Goal: Task Accomplishment & Management: Complete application form

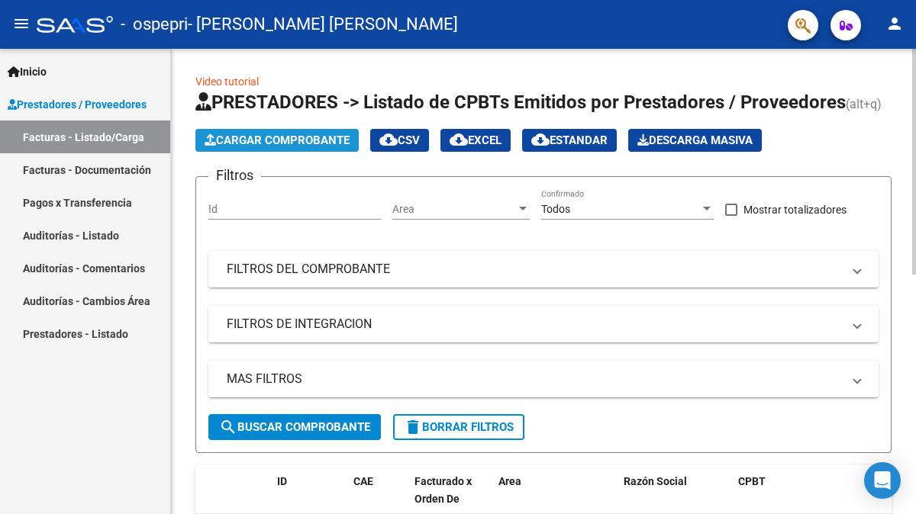
click at [282, 144] on span "Cargar Comprobante" at bounding box center [276, 141] width 145 height 14
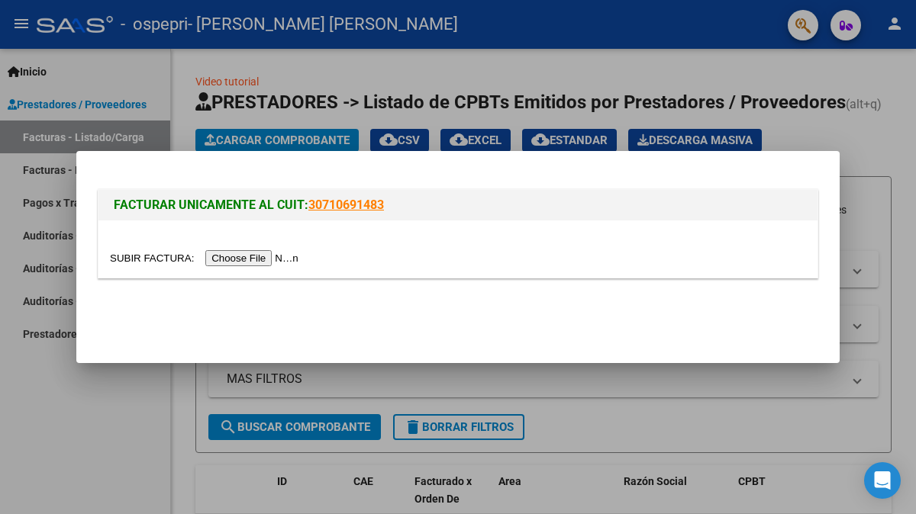
click at [254, 260] on input "file" at bounding box center [206, 258] width 193 height 16
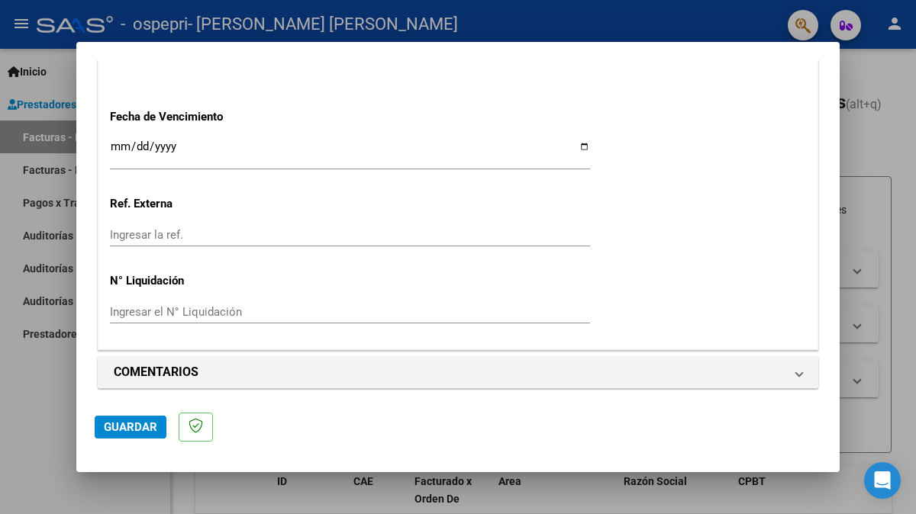
scroll to position [1090, 0]
click at [126, 425] on span "Guardar" at bounding box center [130, 427] width 53 height 14
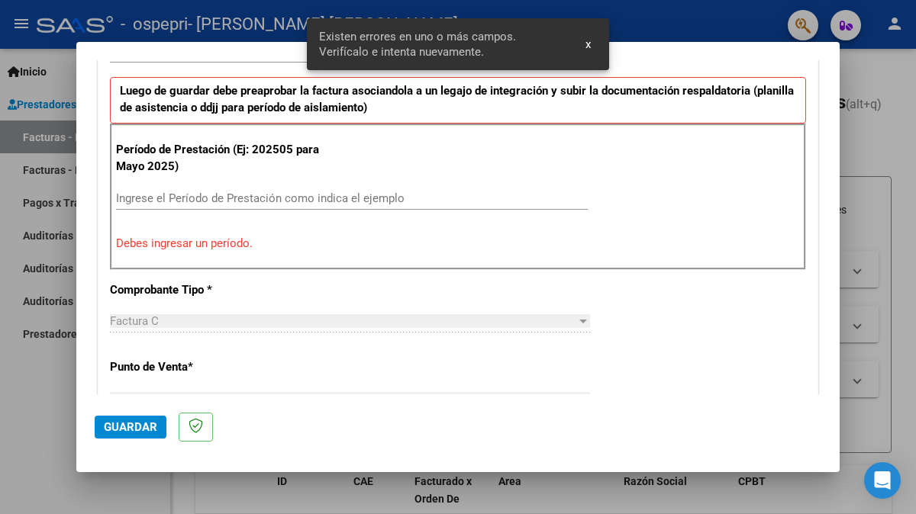
scroll to position [361, 0]
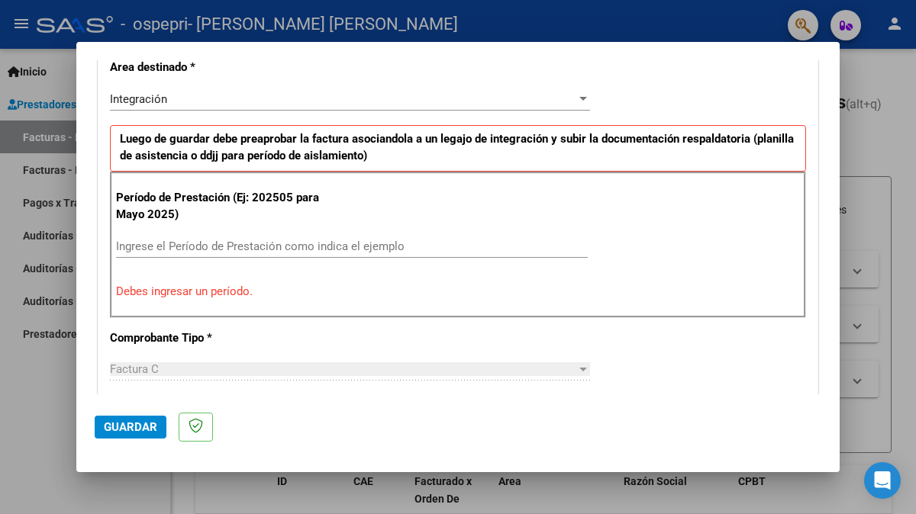
click at [579, 97] on div at bounding box center [583, 99] width 8 height 4
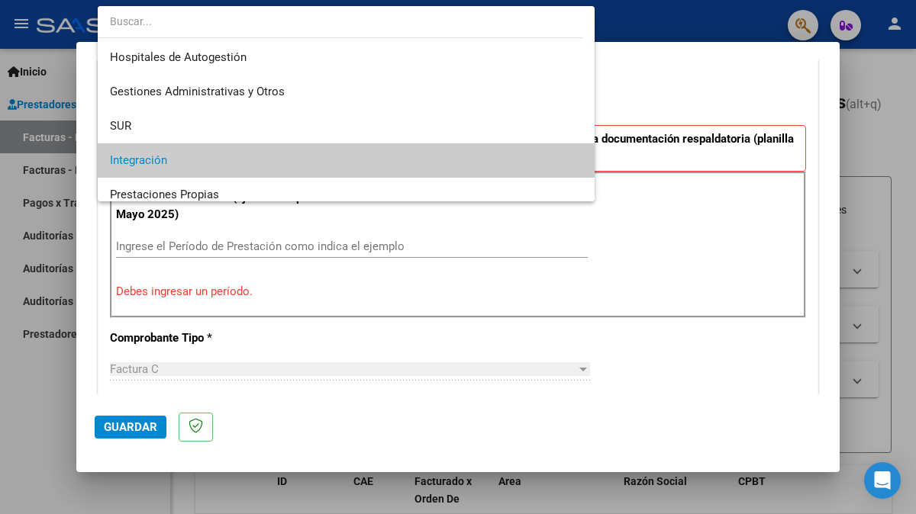
scroll to position [63, 0]
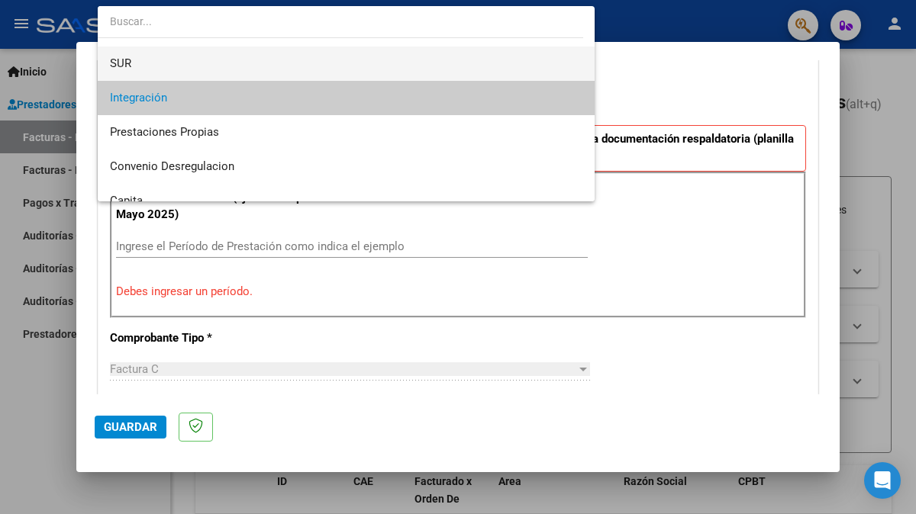
click at [214, 62] on span "SUR" at bounding box center [346, 64] width 472 height 34
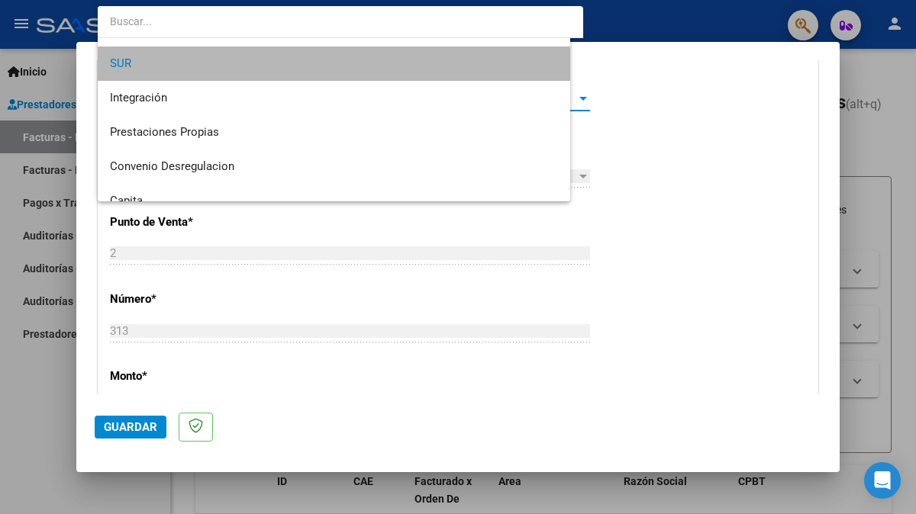
scroll to position [69, 0]
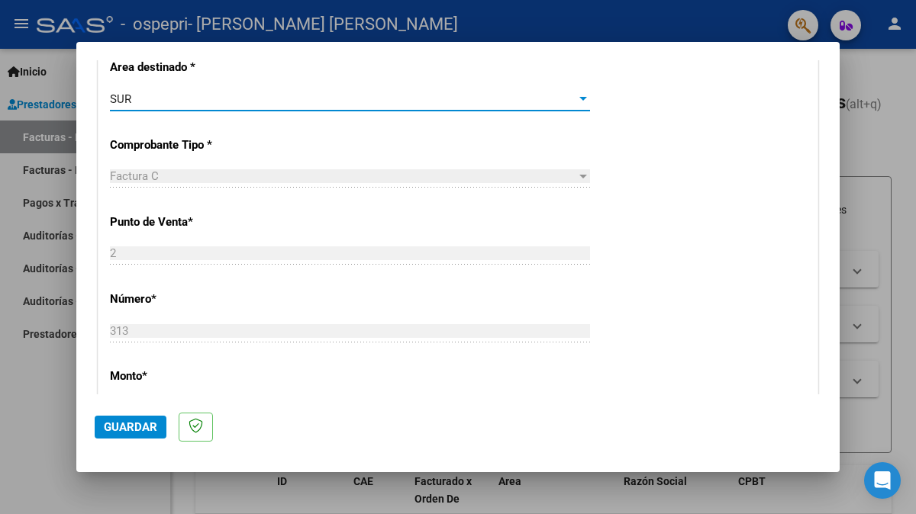
click at [132, 427] on span "Guardar" at bounding box center [130, 427] width 53 height 14
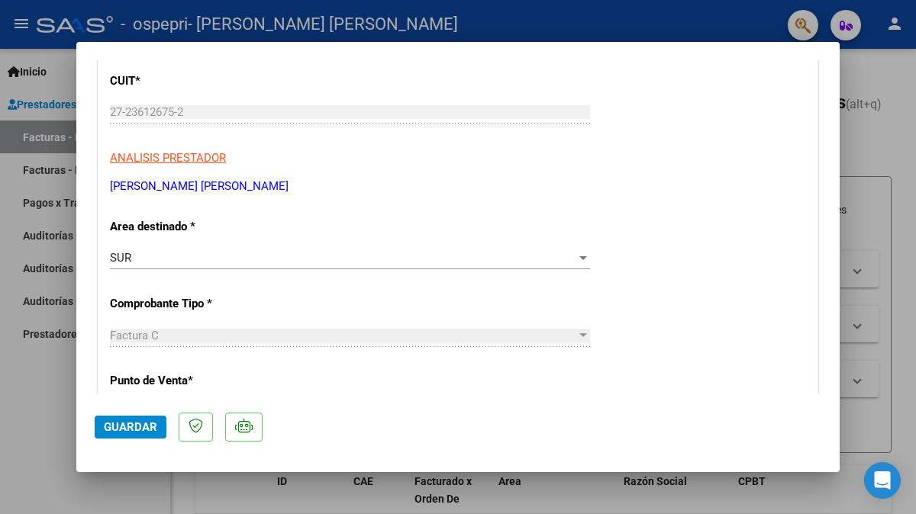
scroll to position [244, 0]
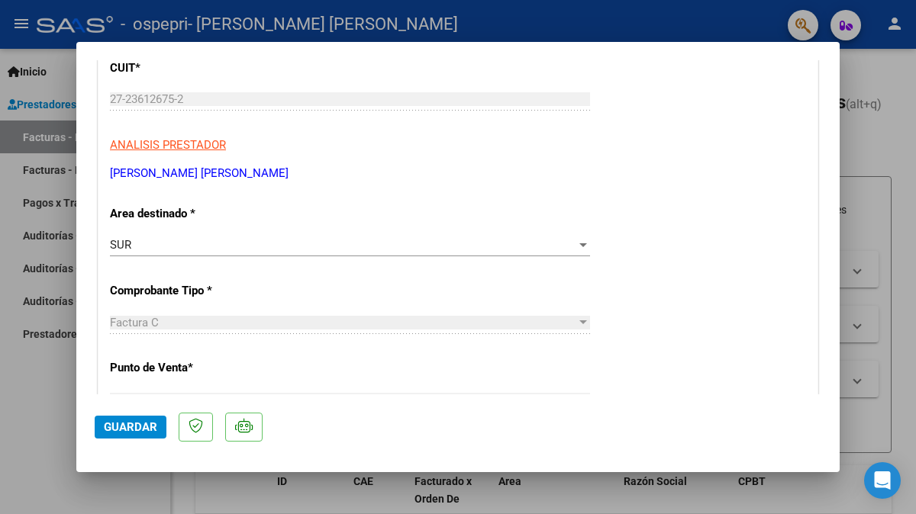
click at [832, 395] on mat-dialog-container "COMPROBANTE VER COMPROBANTE ESTADO: Recibida. En proceso de confirmacion/acepta…" at bounding box center [457, 257] width 763 height 431
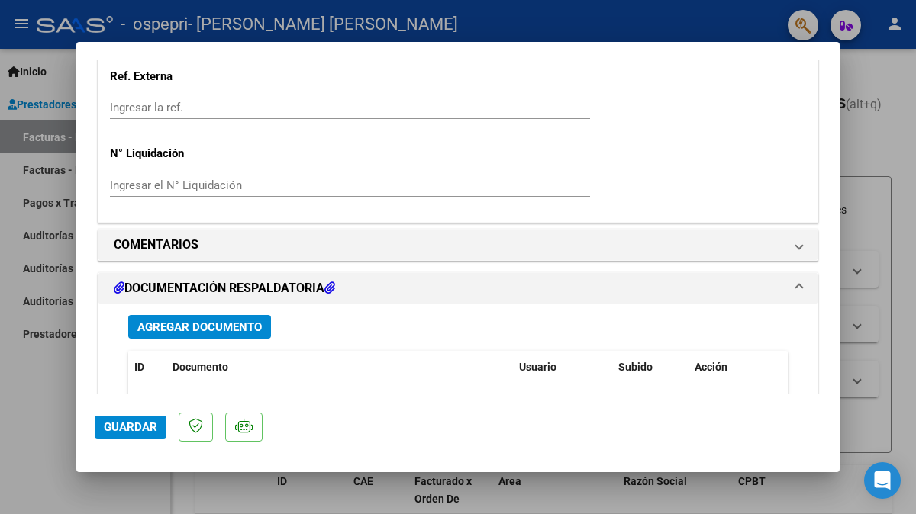
scroll to position [1083, 0]
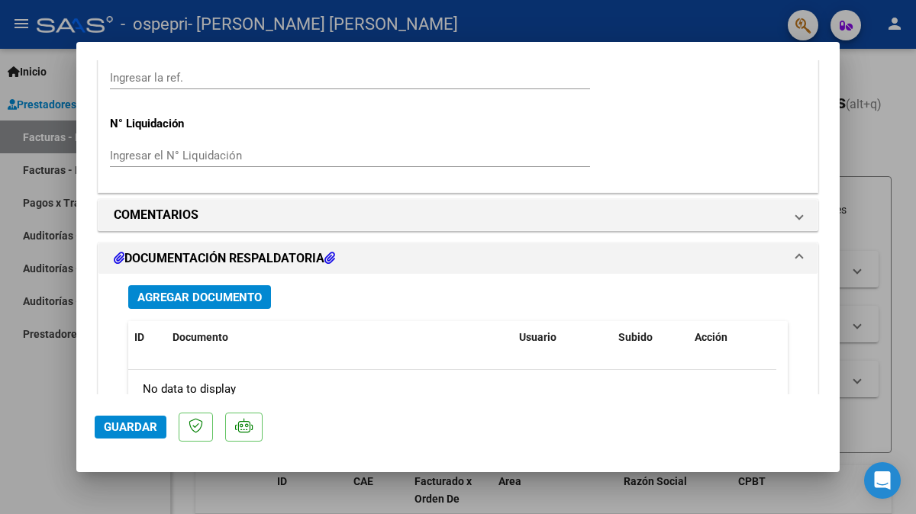
click at [189, 299] on span "Agregar Documento" at bounding box center [199, 298] width 124 height 14
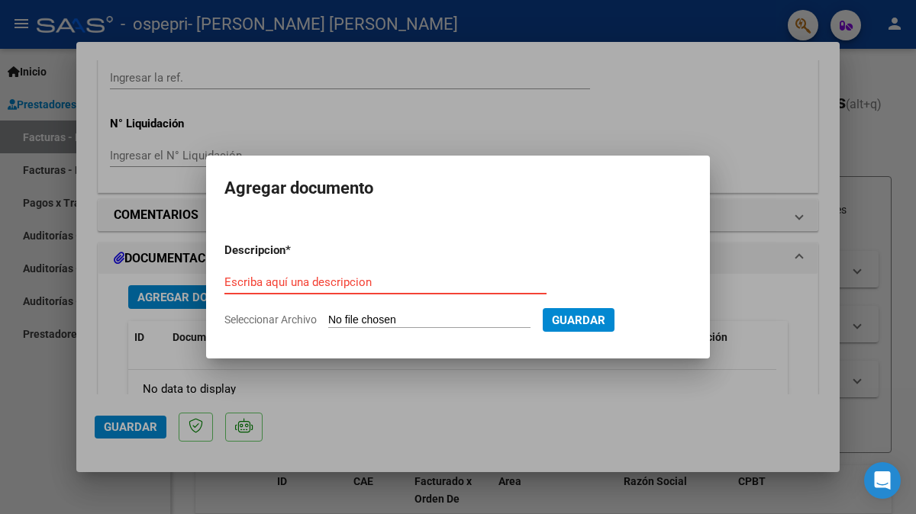
type input "a"
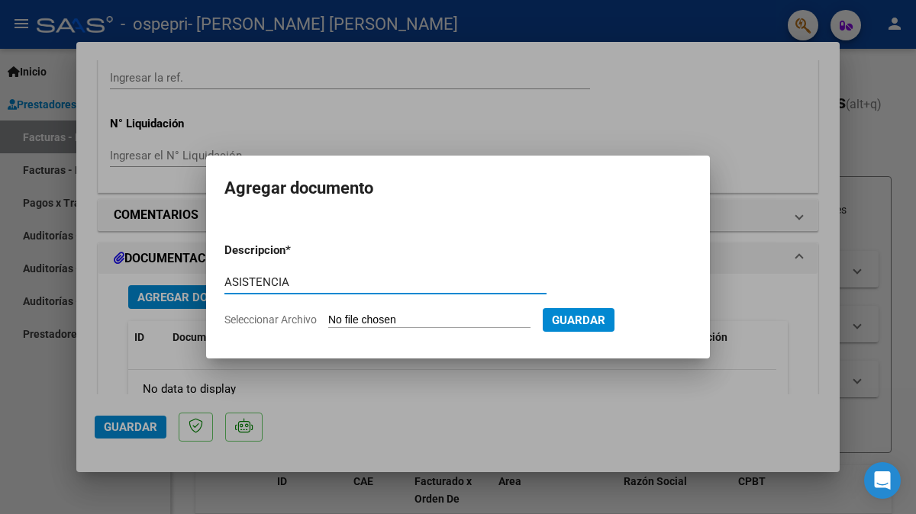
type input "ASISTENCIA"
click at [381, 323] on input "Seleccionar Archivo" at bounding box center [429, 321] width 202 height 14
click at [403, 316] on input "Seleccionar Archivo" at bounding box center [429, 321] width 202 height 14
type input "C:\fakepath\CamScanner [DATE] 15.34 (1).pdf"
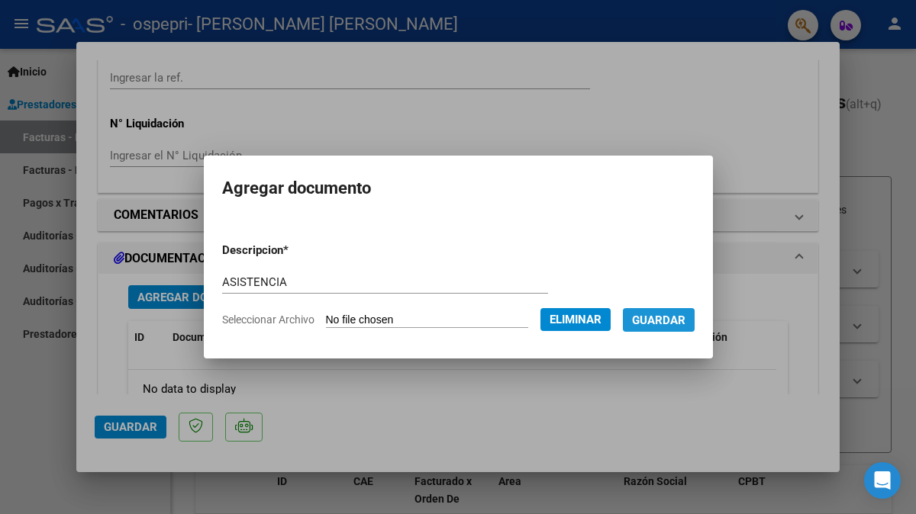
click at [668, 320] on span "Guardar" at bounding box center [658, 321] width 53 height 14
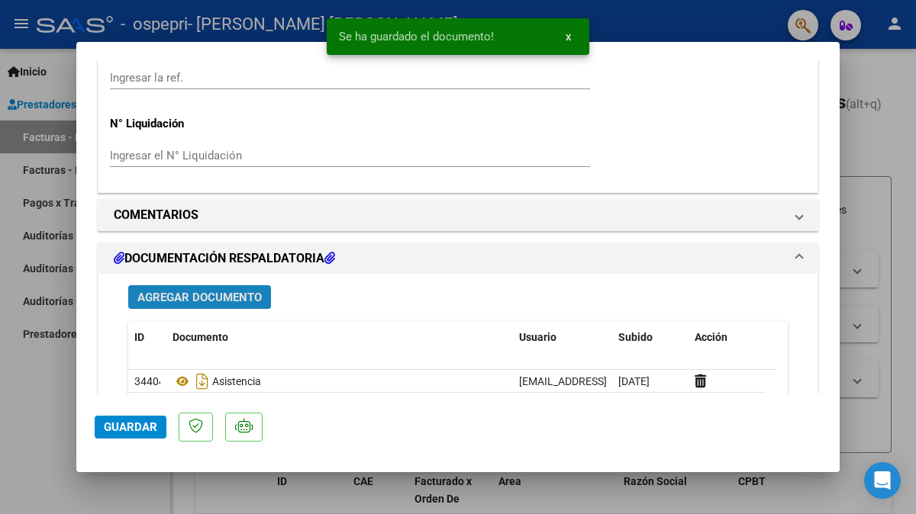
click at [211, 291] on span "Agregar Documento" at bounding box center [199, 298] width 124 height 14
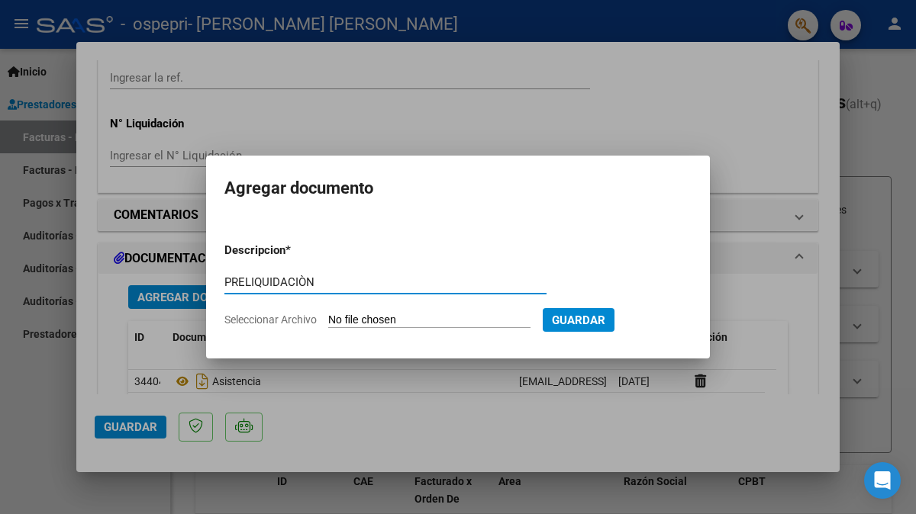
type input "PRELIQUIDACIÒN"
click at [380, 317] on input "Seleccionar Archivo" at bounding box center [429, 321] width 202 height 14
type input "C:\fakepath\apfmimpresionpreliq (6).pdf"
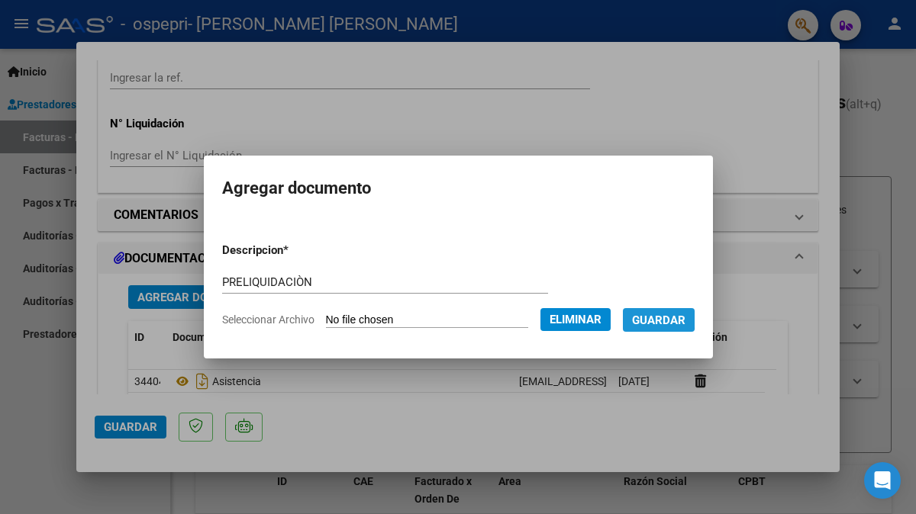
click at [665, 319] on span "Guardar" at bounding box center [658, 321] width 53 height 14
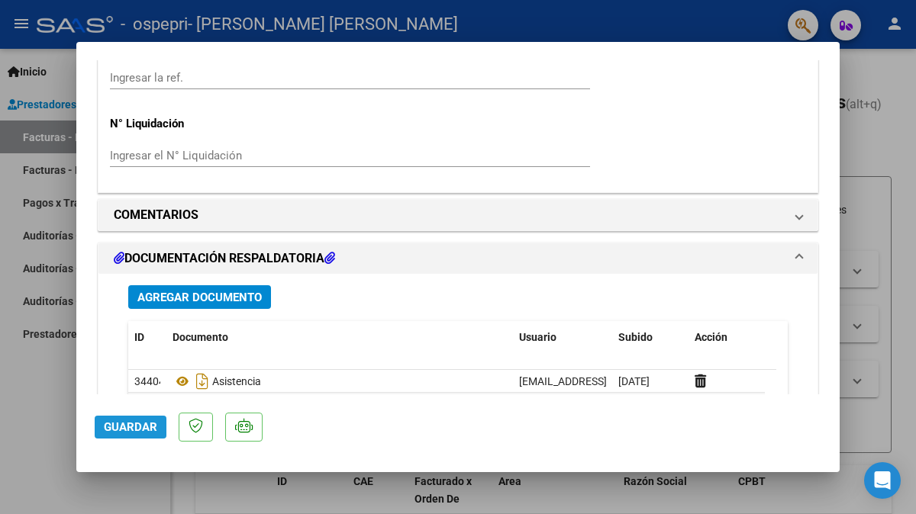
click at [121, 430] on span "Guardar" at bounding box center [130, 427] width 53 height 14
click at [838, 488] on div at bounding box center [458, 257] width 916 height 514
type input "$ 0,00"
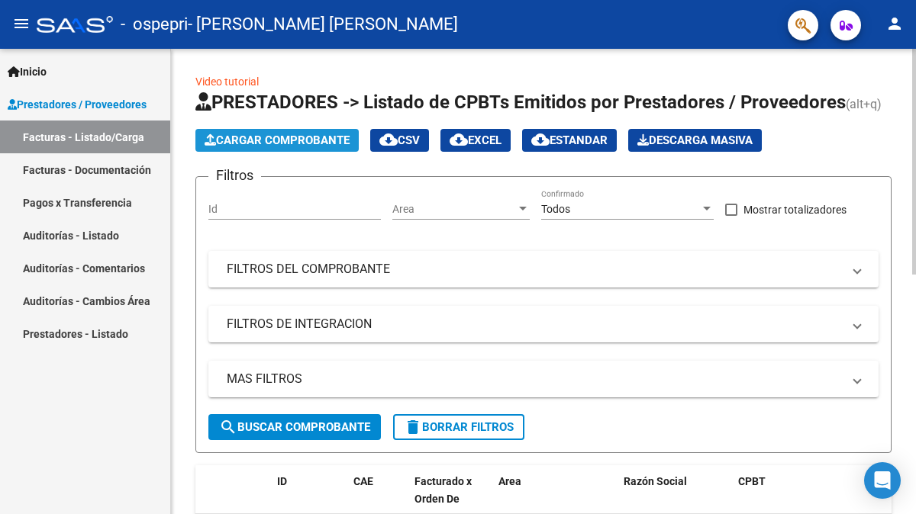
click at [266, 141] on span "Cargar Comprobante" at bounding box center [276, 141] width 145 height 14
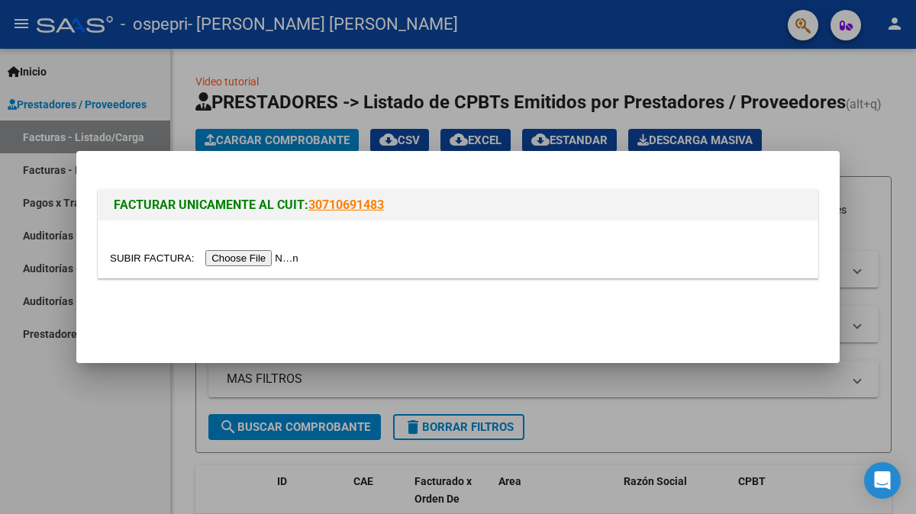
click at [253, 263] on input "file" at bounding box center [206, 258] width 193 height 16
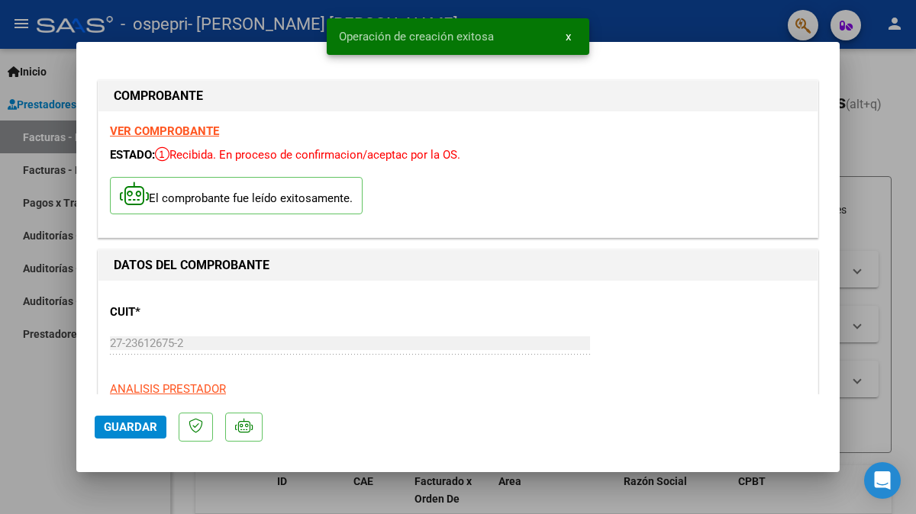
click at [131, 426] on span "Guardar" at bounding box center [130, 427] width 53 height 14
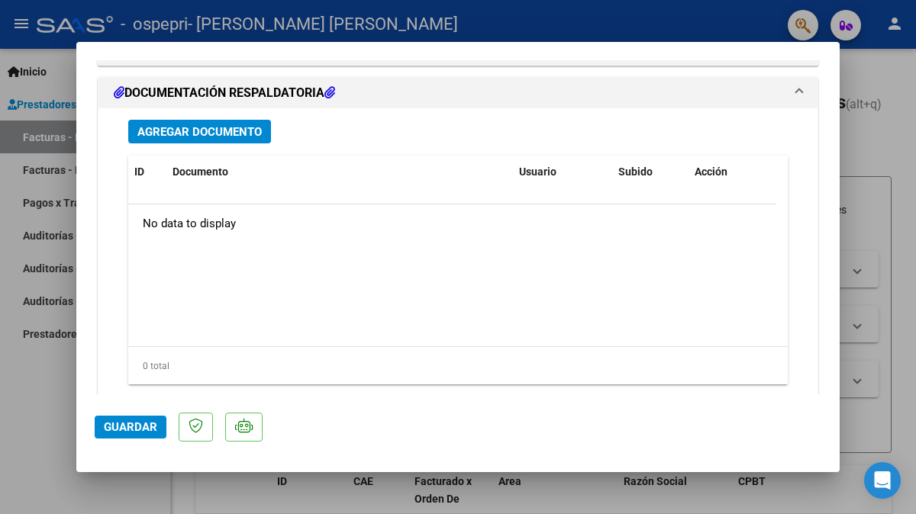
scroll to position [1263, 0]
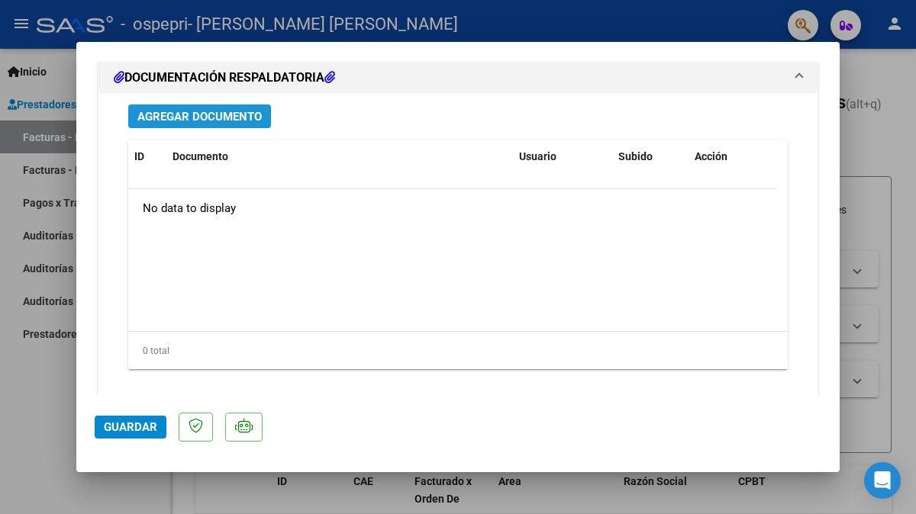
click at [211, 110] on span "Agregar Documento" at bounding box center [199, 117] width 124 height 14
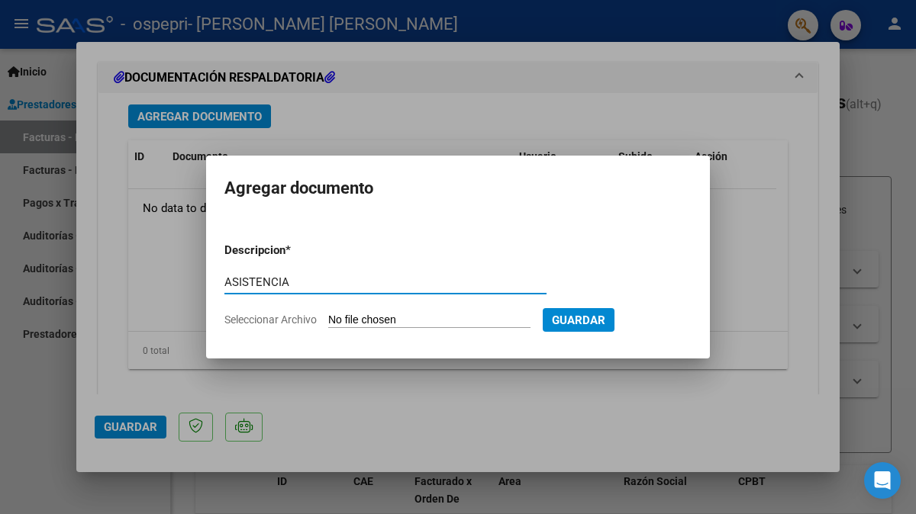
type input "ASISTENCIA"
click at [393, 320] on input "Seleccionar Archivo" at bounding box center [429, 321] width 202 height 14
type input "C:\fakepath\CamScanner [DATE] 15.19.pdf"
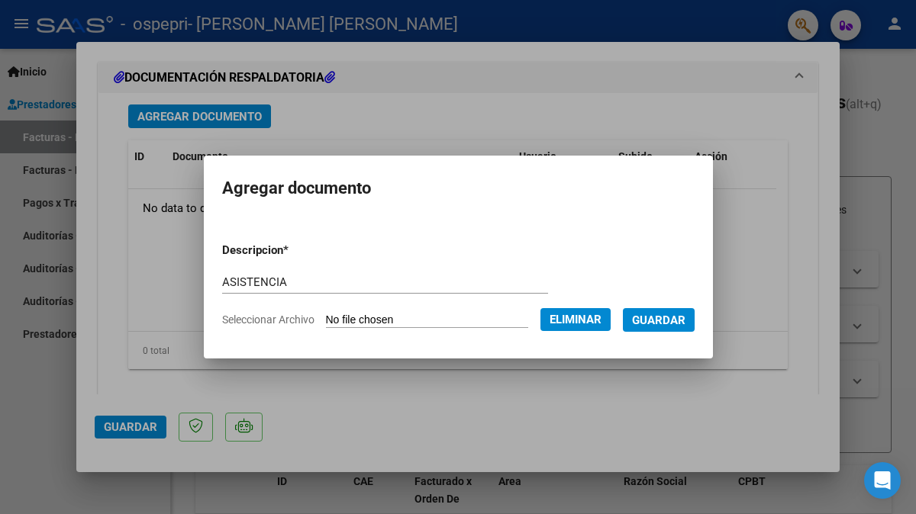
click at [670, 323] on span "Guardar" at bounding box center [658, 321] width 53 height 14
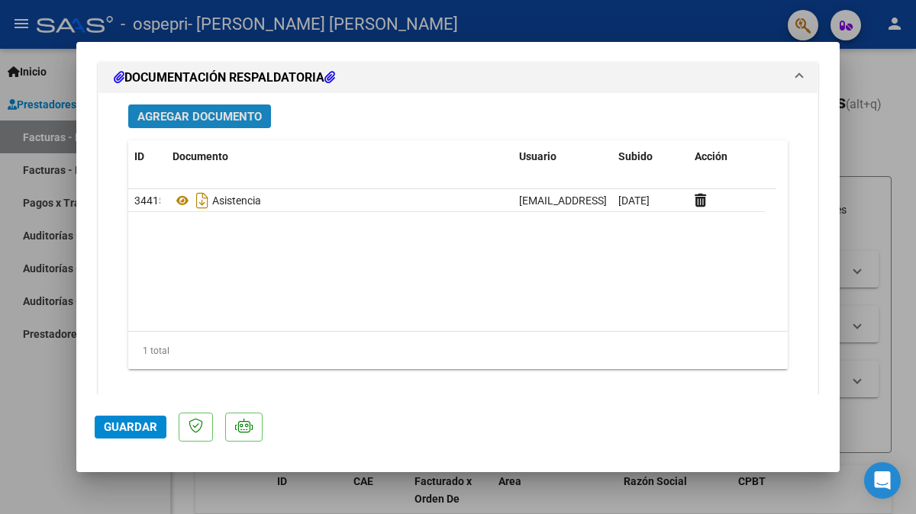
click at [201, 114] on span "Agregar Documento" at bounding box center [199, 117] width 124 height 14
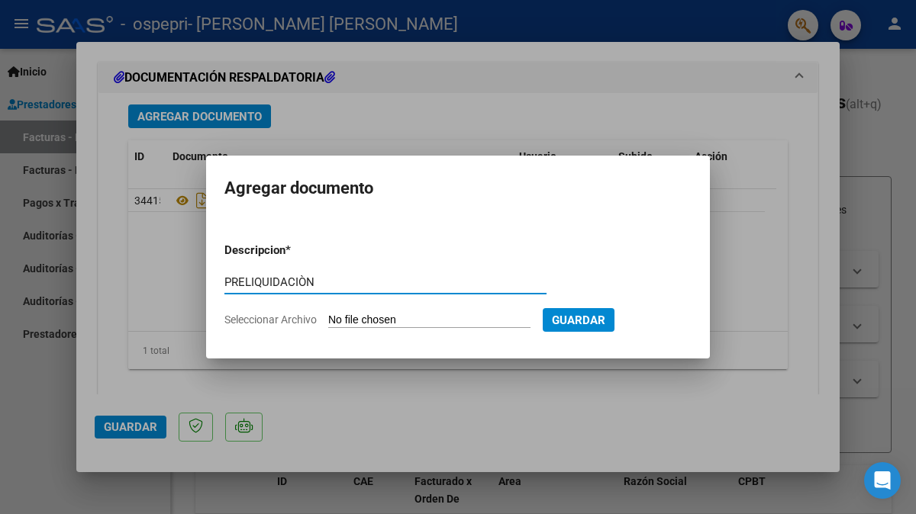
type input "PRELIQUIDACIÒN"
click at [415, 318] on input "Seleccionar Archivo" at bounding box center [429, 321] width 202 height 14
type input "C:\fakepath\apfmimpresionpreliq (4).pdf"
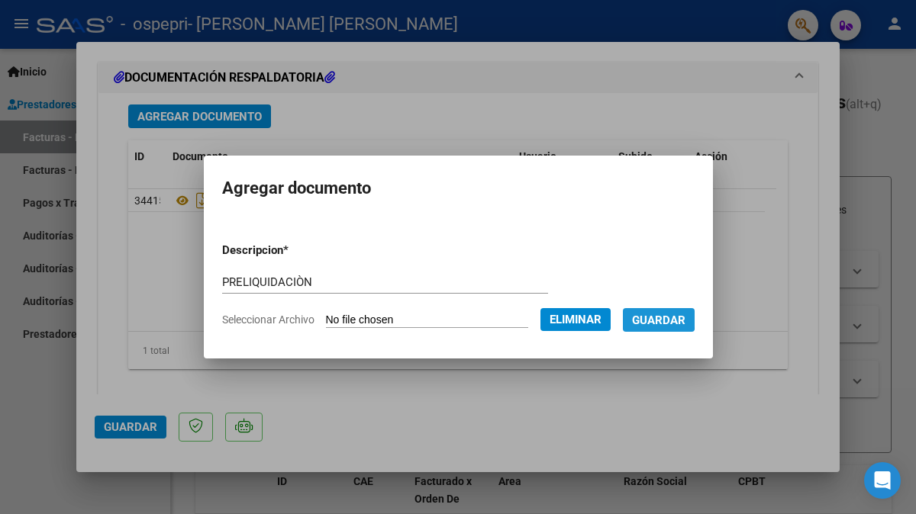
click at [668, 319] on span "Guardar" at bounding box center [658, 321] width 53 height 14
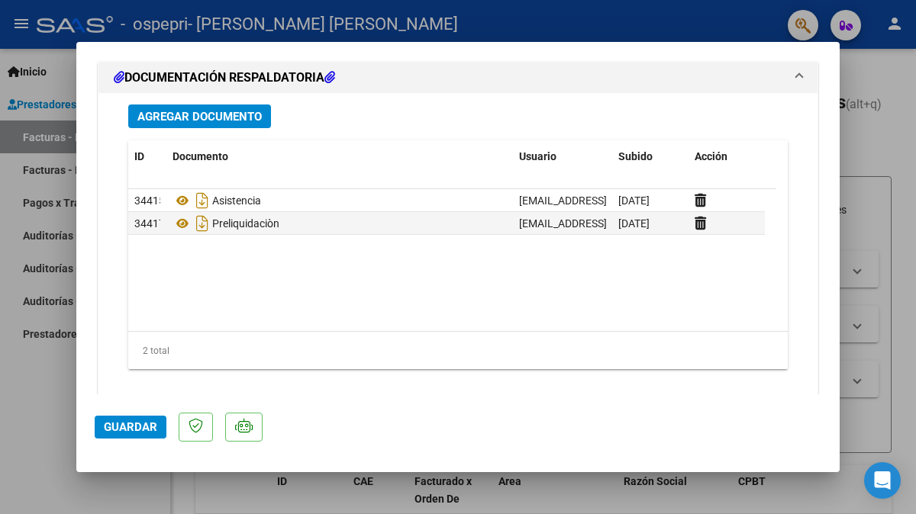
click at [894, 433] on div at bounding box center [458, 257] width 916 height 514
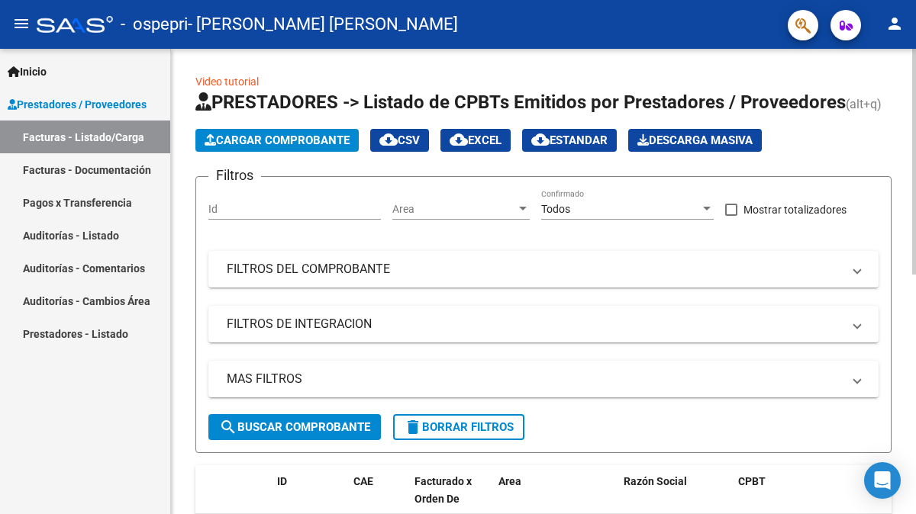
click at [304, 140] on span "Cargar Comprobante" at bounding box center [276, 141] width 145 height 14
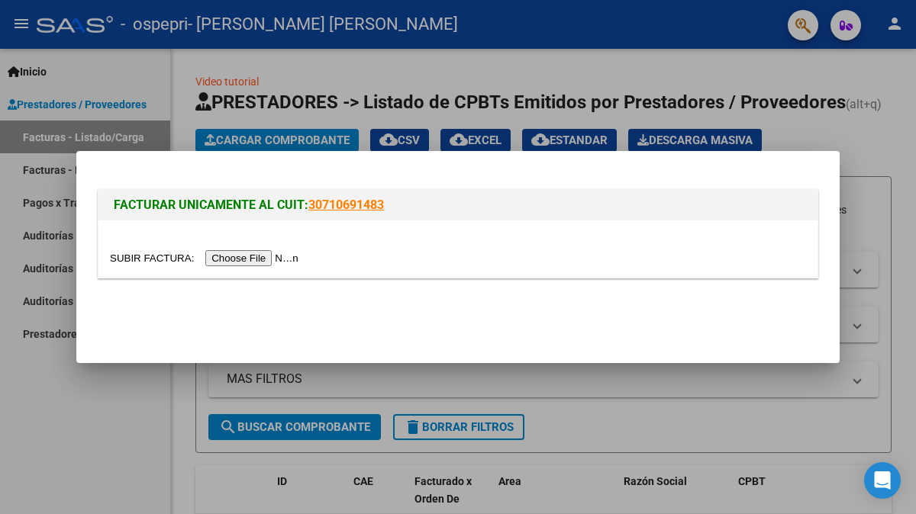
click at [253, 256] on input "file" at bounding box center [206, 258] width 193 height 16
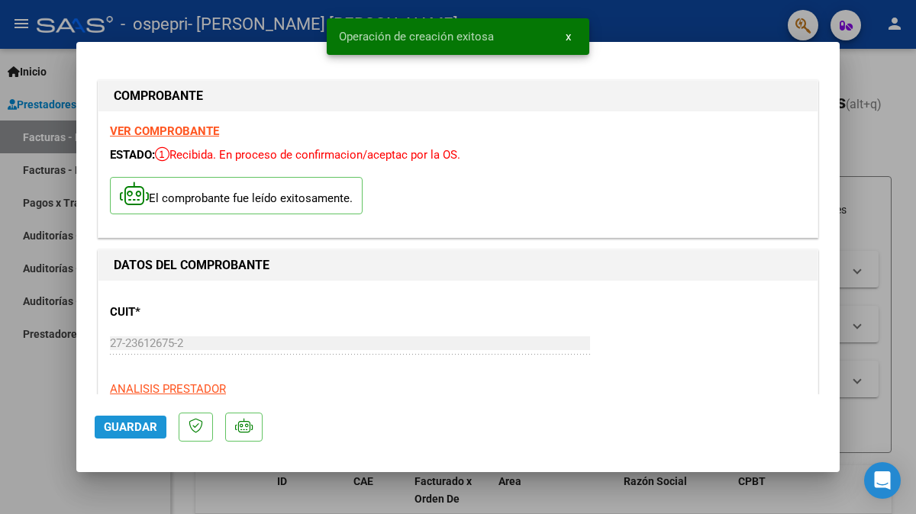
click at [129, 430] on span "Guardar" at bounding box center [130, 427] width 53 height 14
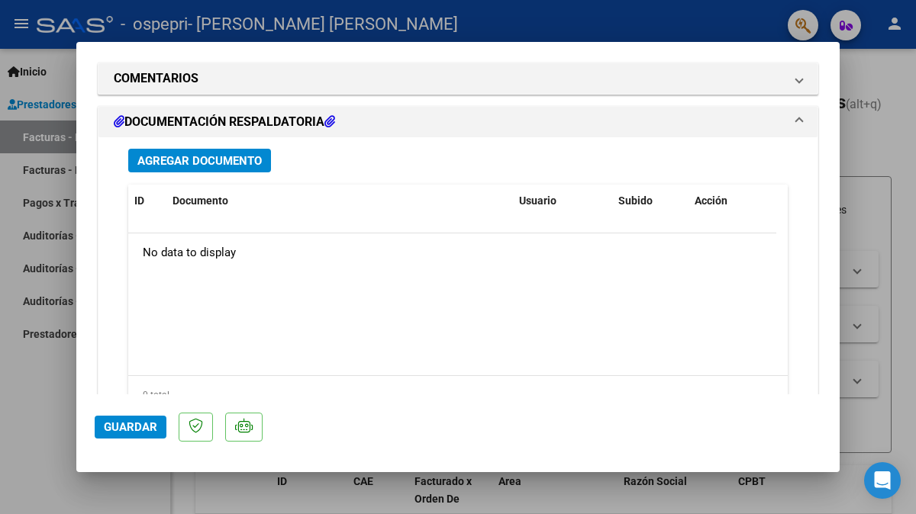
scroll to position [1190, 0]
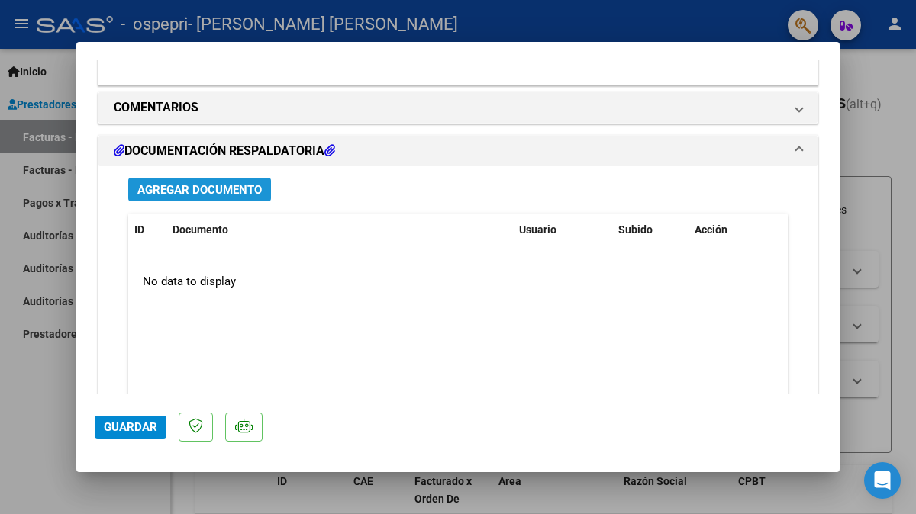
click at [215, 195] on span "Agregar Documento" at bounding box center [199, 190] width 124 height 14
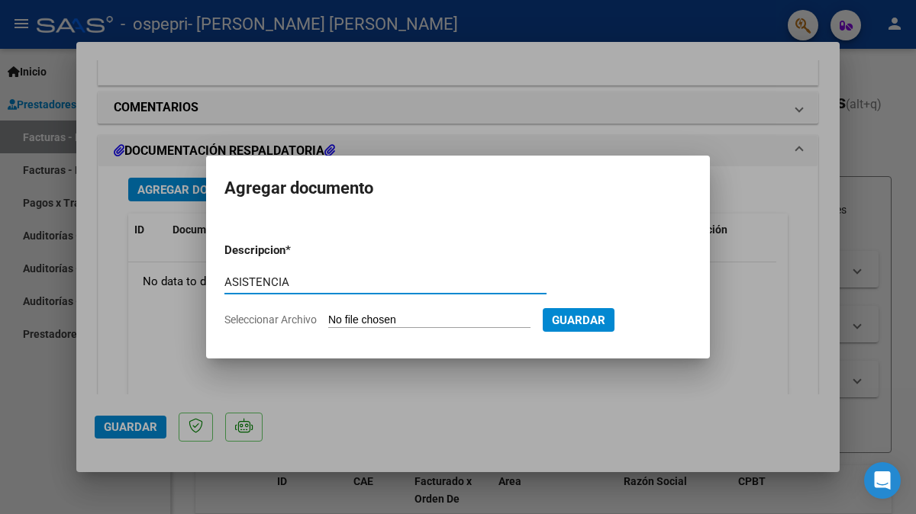
type input "ASISTENCIA"
click at [409, 321] on input "Seleccionar Archivo" at bounding box center [429, 321] width 202 height 14
type input "C:\fakepath\CamScanner [DATE] 15.26.pdf"
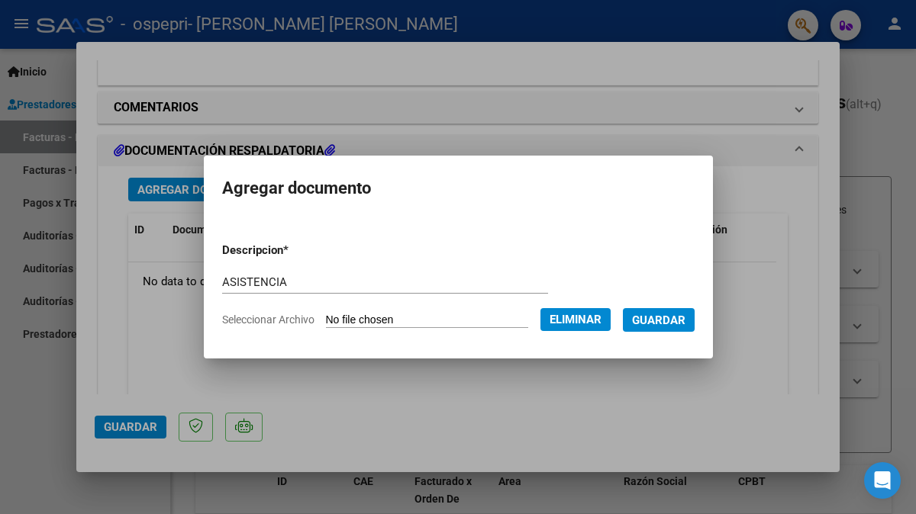
click at [678, 320] on span "Guardar" at bounding box center [658, 321] width 53 height 14
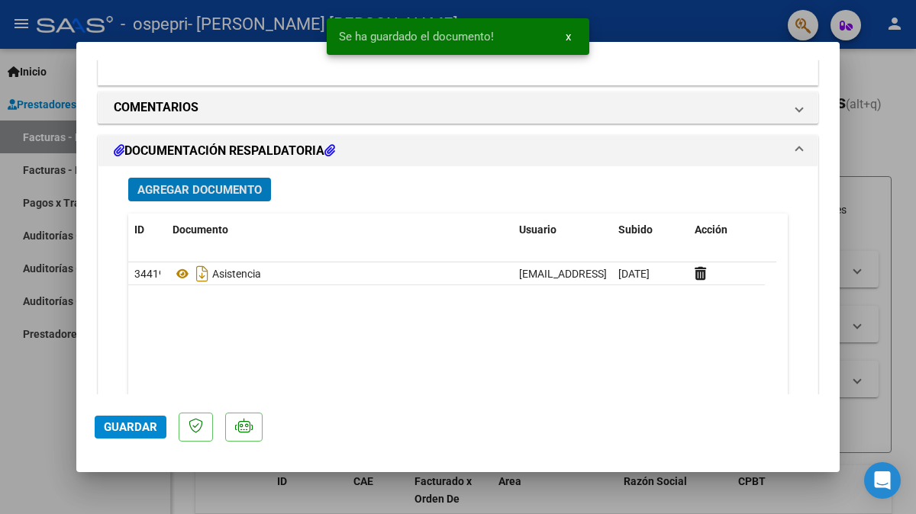
click at [195, 191] on span "Agregar Documento" at bounding box center [199, 190] width 124 height 14
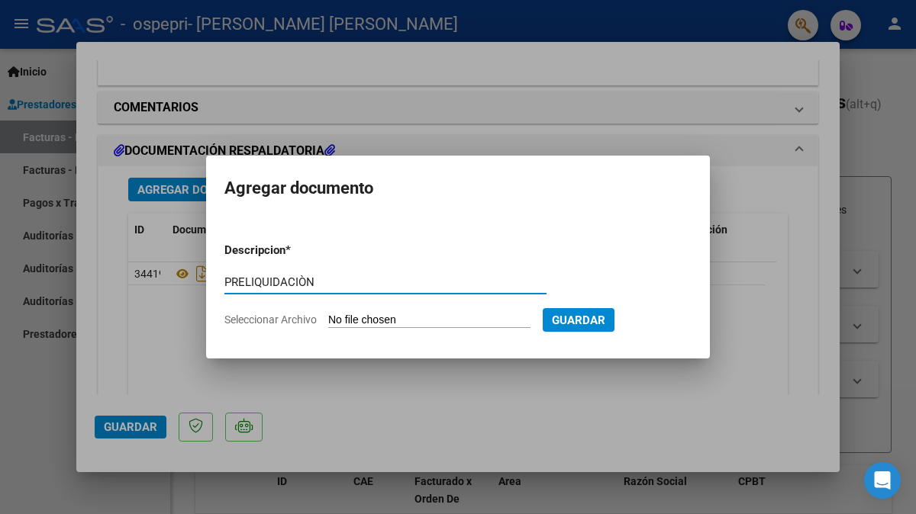
type input "PRELIQUIDACIÒN"
click at [403, 320] on input "Seleccionar Archivo" at bounding box center [429, 321] width 202 height 14
type input "C:\fakepath\apfmimpresionpreliq (5).pdf"
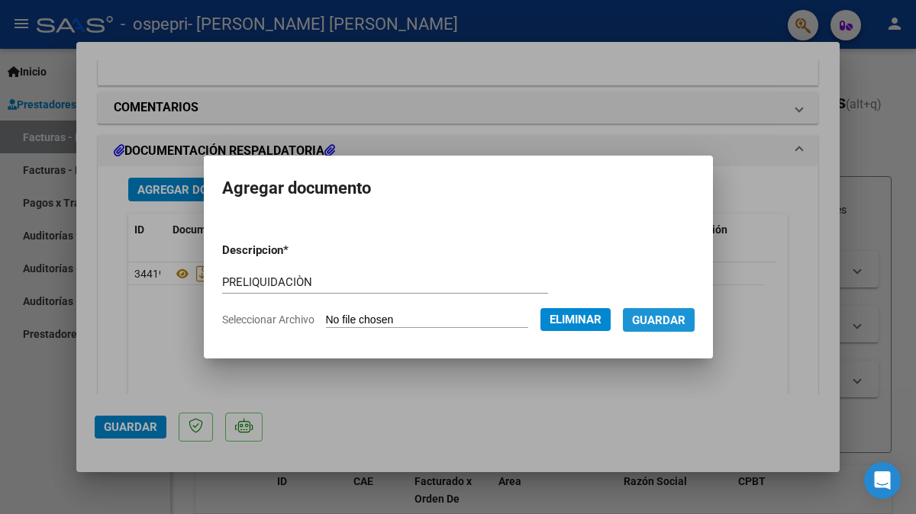
click at [664, 330] on button "Guardar" at bounding box center [659, 320] width 72 height 24
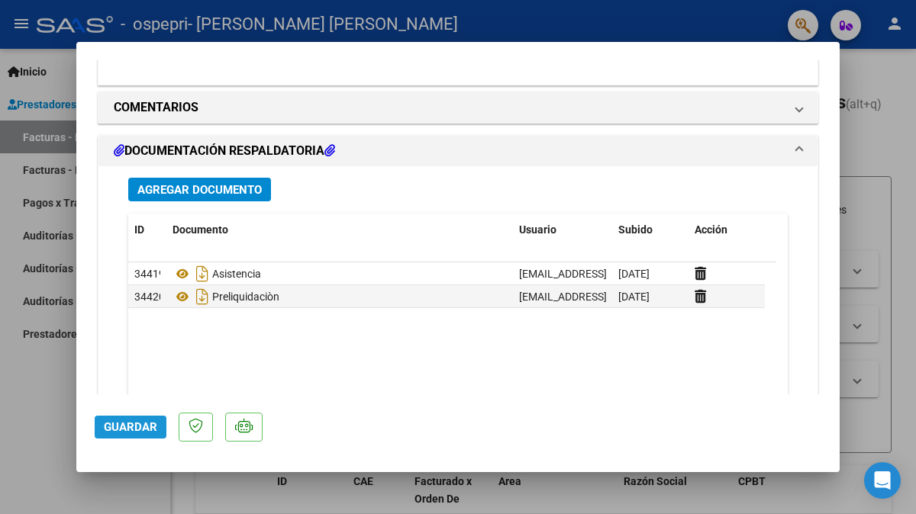
click at [111, 432] on span "Guardar" at bounding box center [130, 427] width 53 height 14
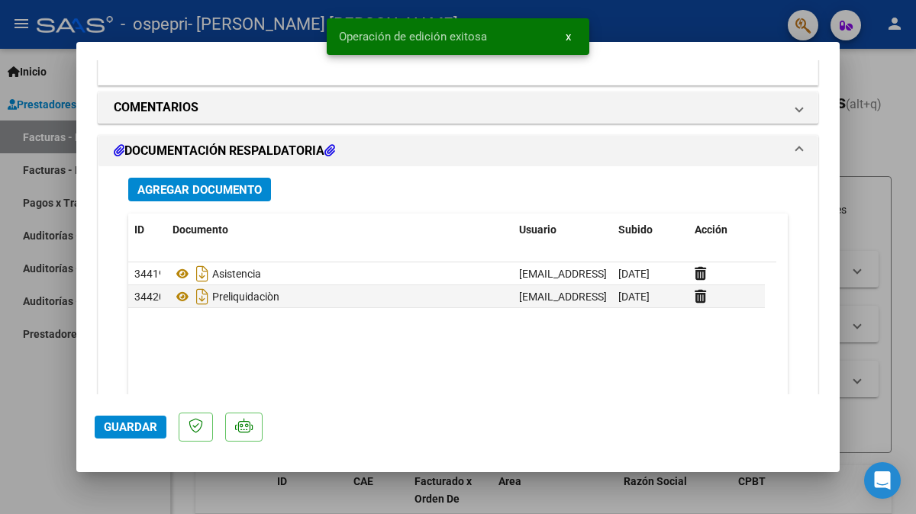
click at [884, 418] on div at bounding box center [458, 257] width 916 height 514
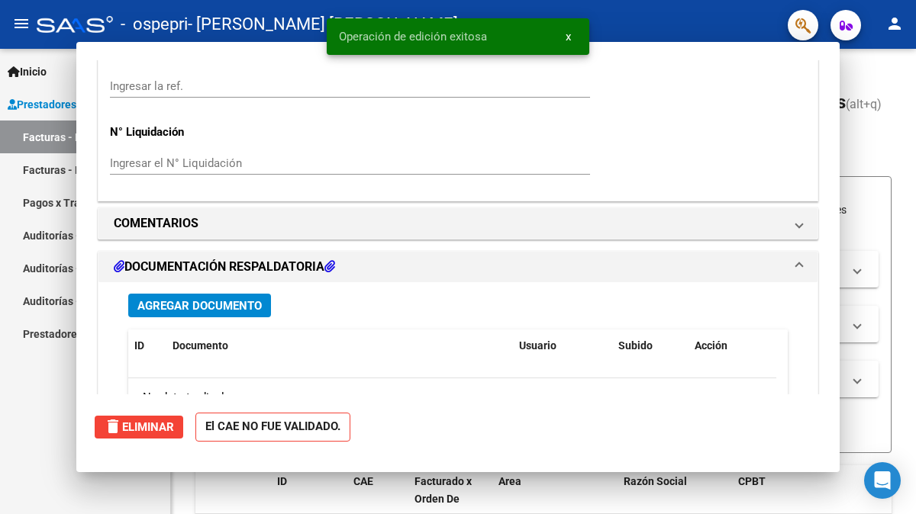
scroll to position [0, 0]
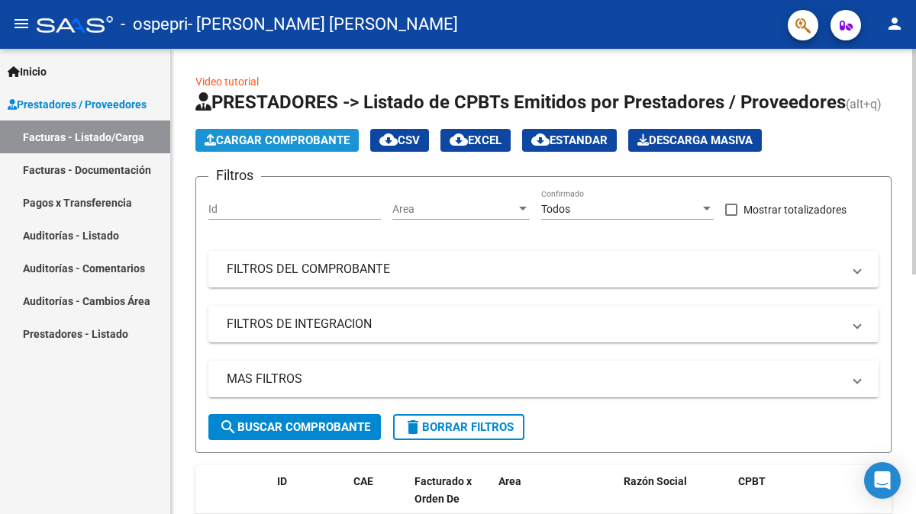
click at [292, 144] on span "Cargar Comprobante" at bounding box center [276, 141] width 145 height 14
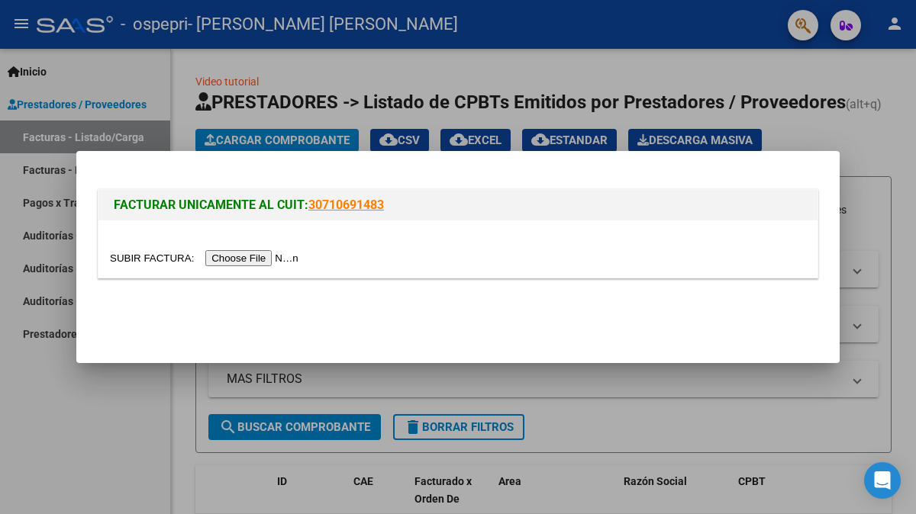
click at [256, 259] on input "file" at bounding box center [206, 258] width 193 height 16
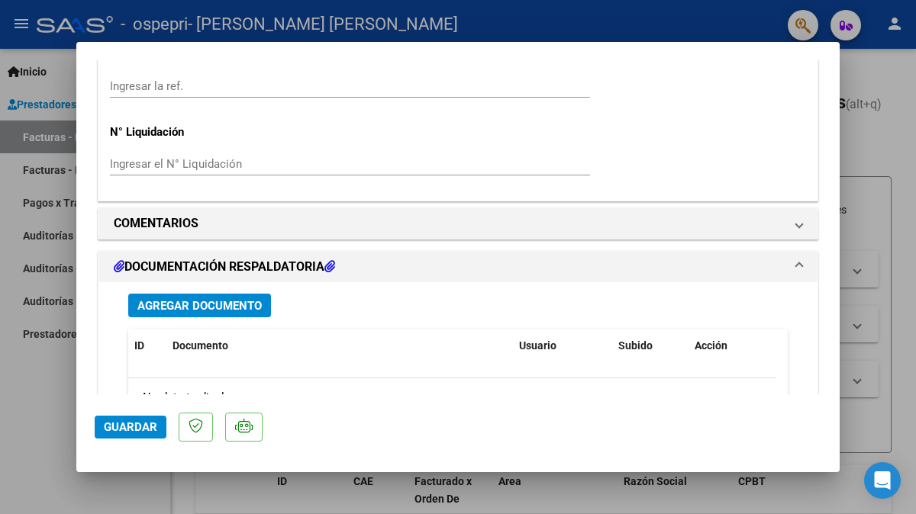
scroll to position [1112, 0]
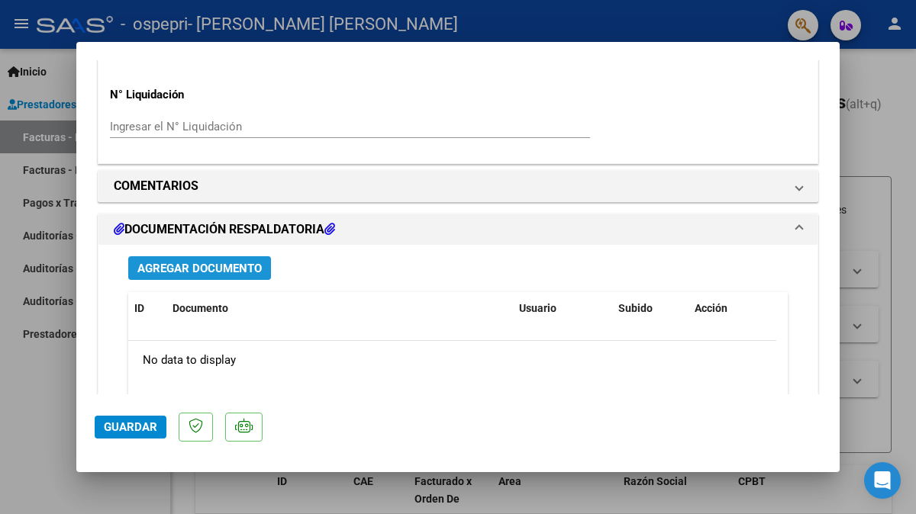
click at [206, 264] on span "Agregar Documento" at bounding box center [199, 269] width 124 height 14
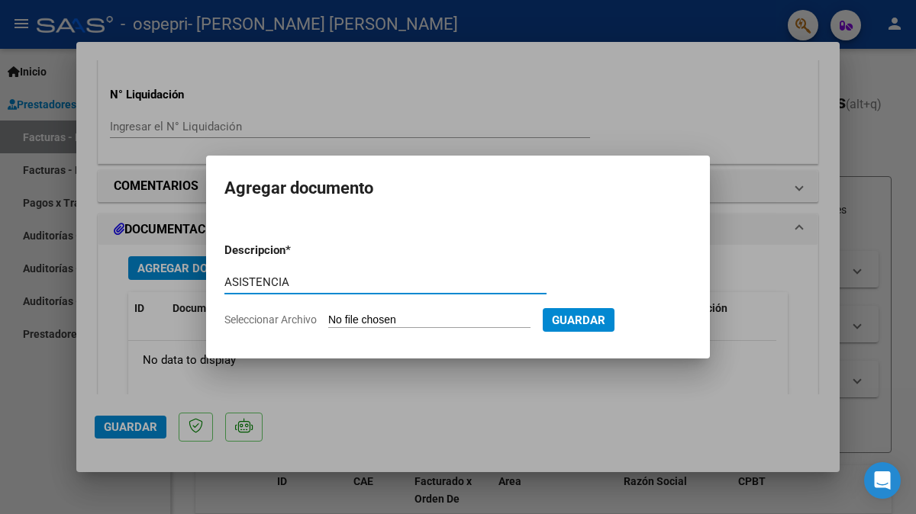
type input "ASISTENCIA"
click at [388, 323] on input "Seleccionar Archivo" at bounding box center [429, 321] width 202 height 14
type input "C:\fakepath\CamScanner [DATE] 15.36.pdf"
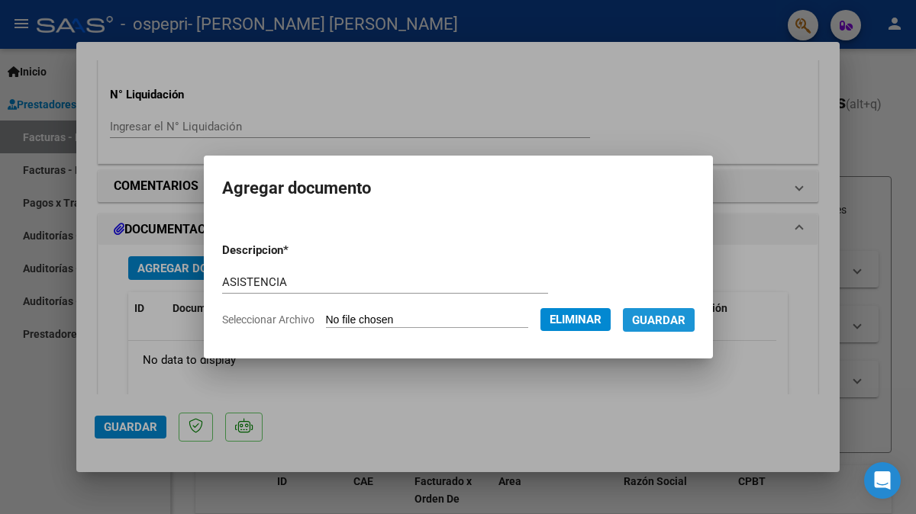
click at [670, 320] on span "Guardar" at bounding box center [658, 321] width 53 height 14
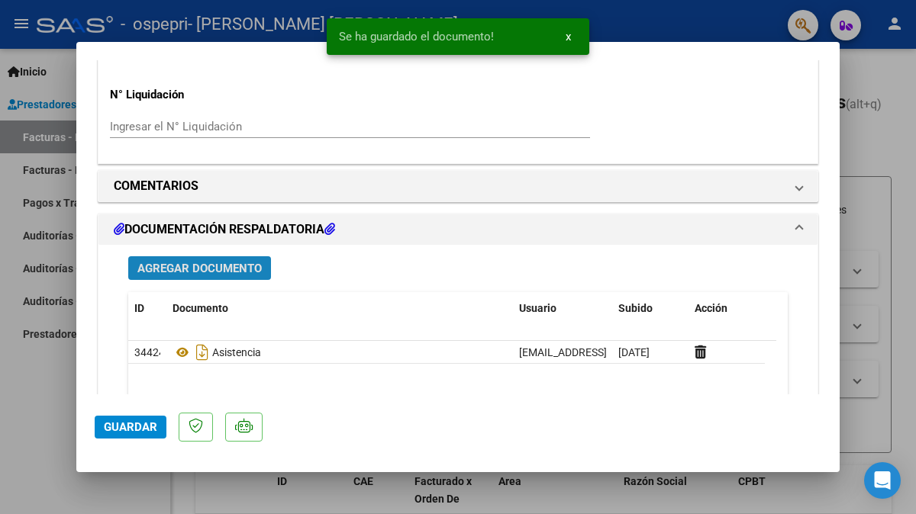
click at [211, 262] on span "Agregar Documento" at bounding box center [199, 269] width 124 height 14
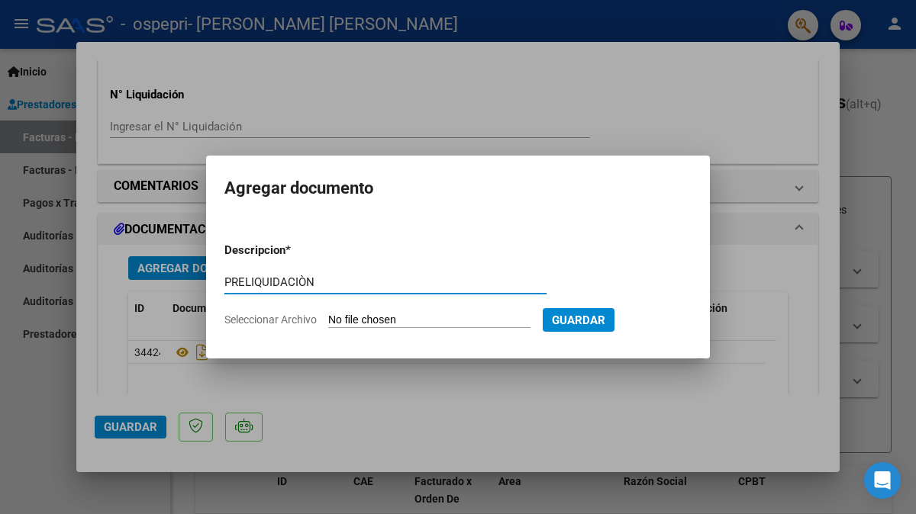
type input "PRELIQUIDACIÒN"
click at [384, 321] on input "Seleccionar Archivo" at bounding box center [429, 321] width 202 height 14
type input "C:\fakepath\apfmimpresionpreliq (8).pdf"
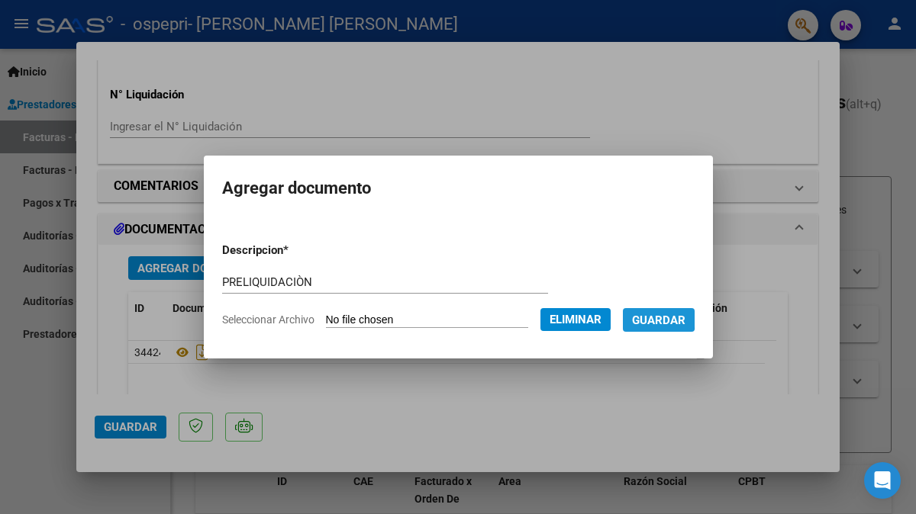
click at [663, 317] on span "Guardar" at bounding box center [658, 321] width 53 height 14
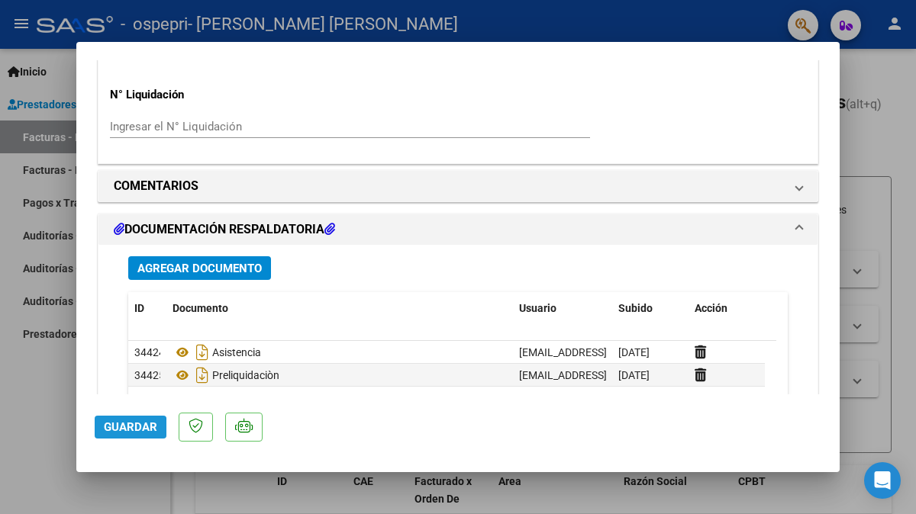
click at [128, 428] on span "Guardar" at bounding box center [130, 427] width 53 height 14
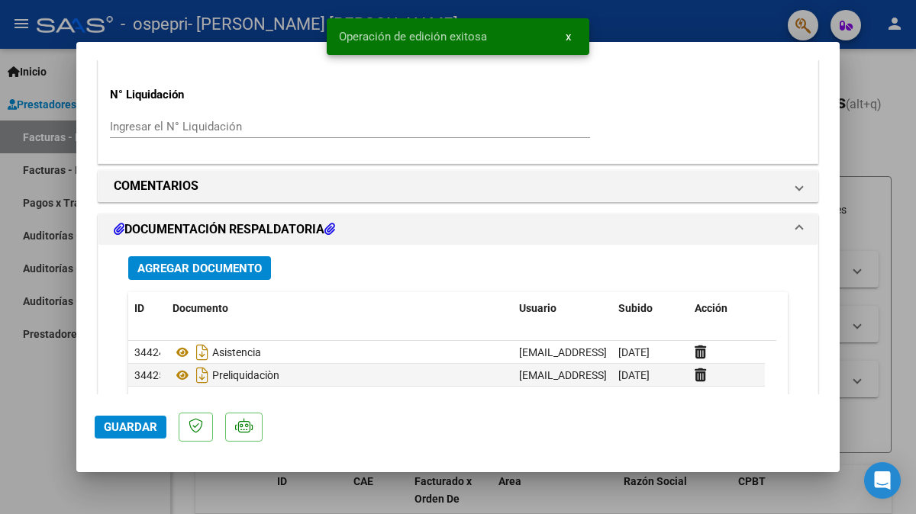
click at [867, 421] on div at bounding box center [458, 257] width 916 height 514
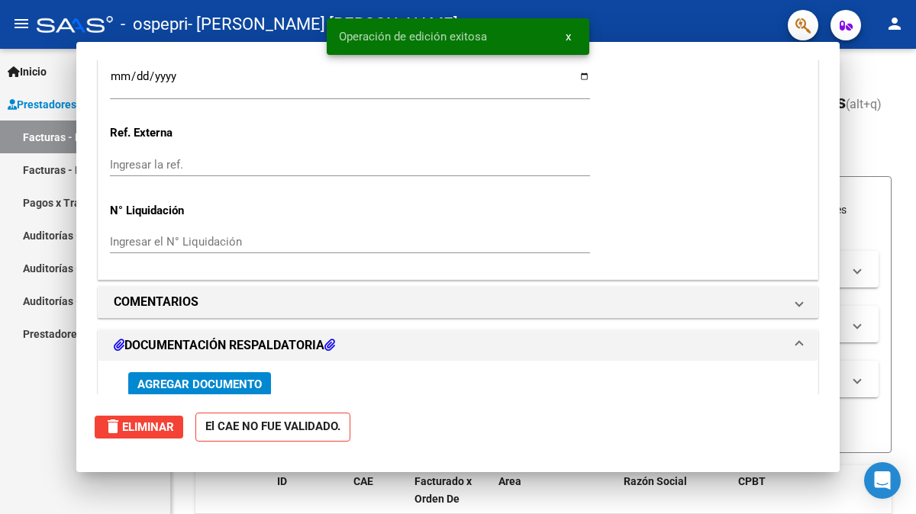
scroll to position [0, 0]
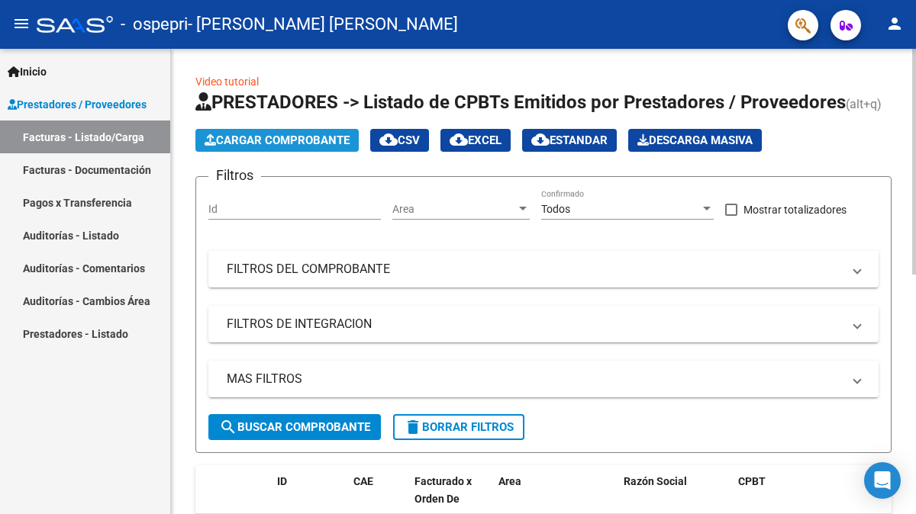
click at [285, 142] on span "Cargar Comprobante" at bounding box center [276, 141] width 145 height 14
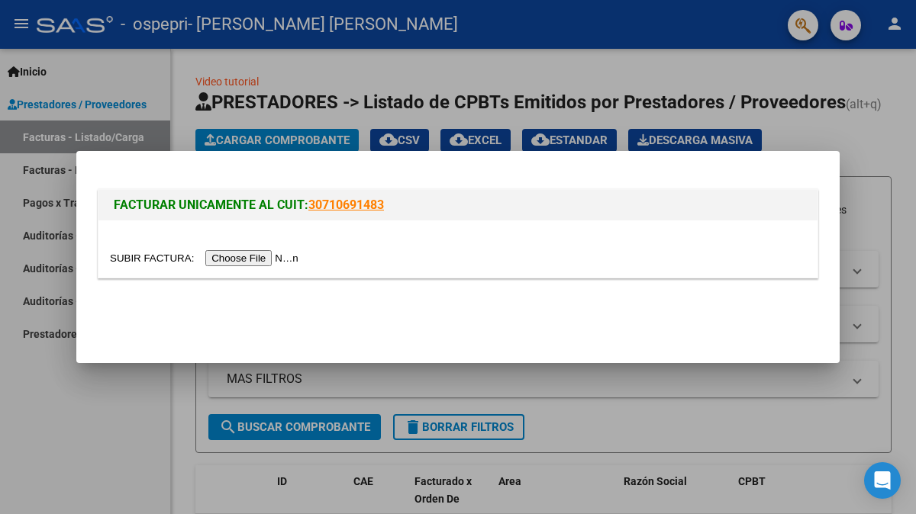
click at [238, 262] on input "file" at bounding box center [206, 258] width 193 height 16
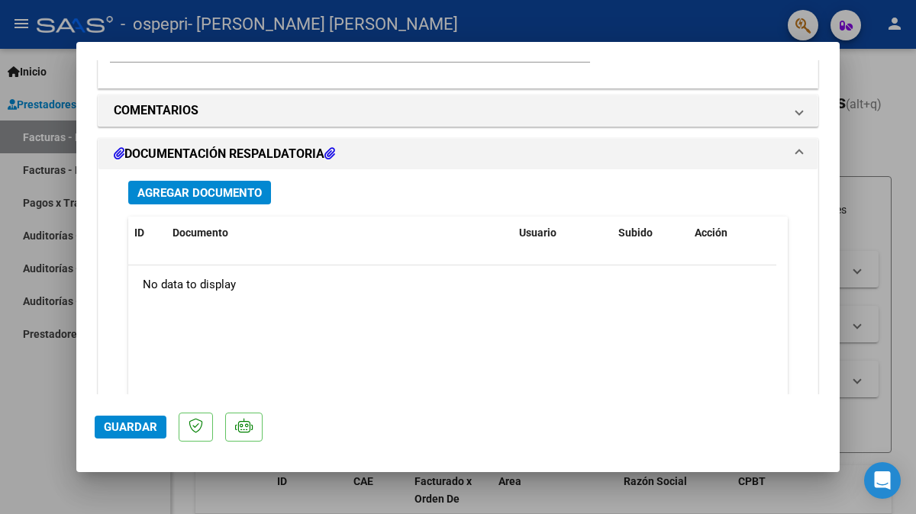
scroll to position [1218, 0]
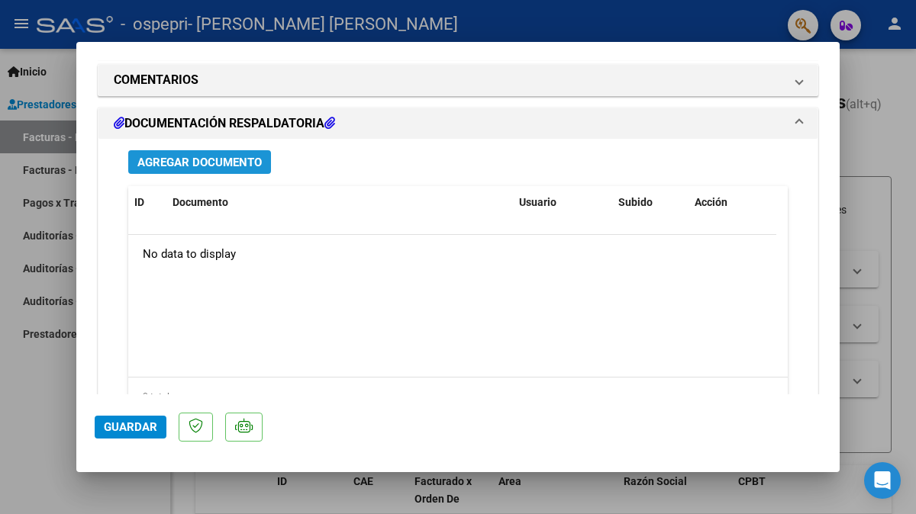
click at [181, 167] on span "Agregar Documento" at bounding box center [199, 163] width 124 height 14
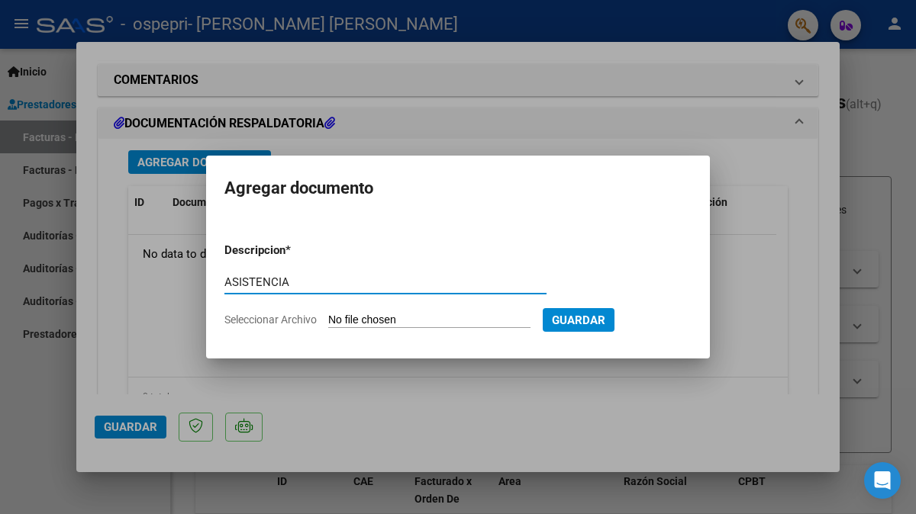
type input "ASISTENCIA"
click at [377, 318] on input "Seleccionar Archivo" at bounding box center [429, 321] width 202 height 14
type input "C:\fakepath\apfmimpresionpreliq (7).pdf"
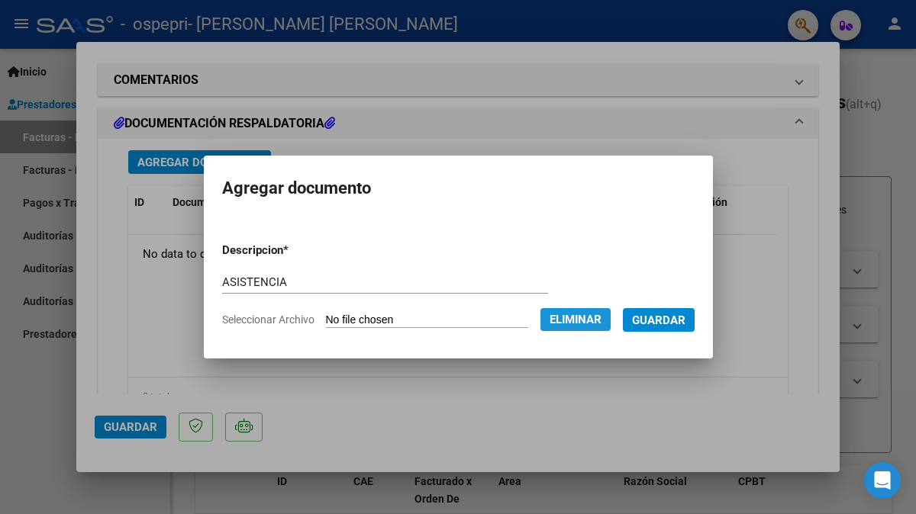
click at [597, 318] on span "Eliminar" at bounding box center [575, 320] width 52 height 14
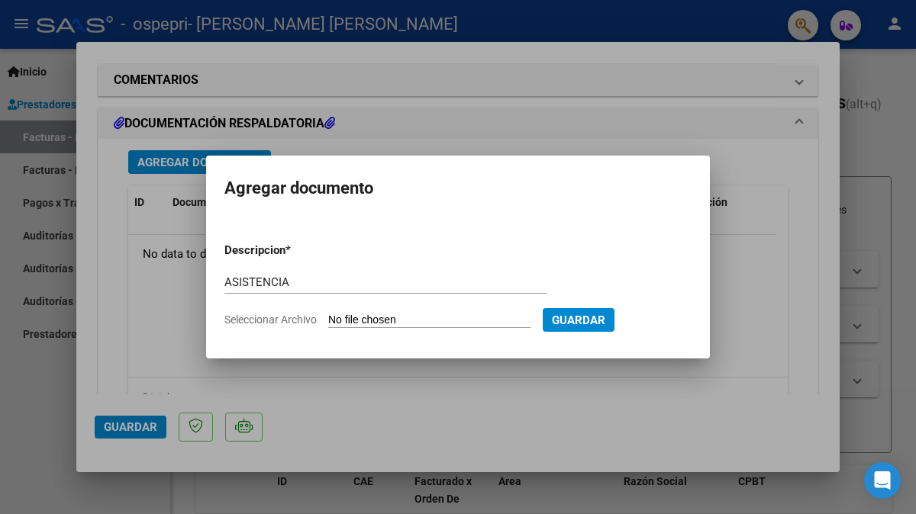
click at [372, 323] on input "Seleccionar Archivo" at bounding box center [429, 321] width 202 height 14
click at [407, 317] on input "Seleccionar Archivo" at bounding box center [429, 321] width 202 height 14
type input "C:\fakepath\CamScanner [DATE] 15.38.pdf"
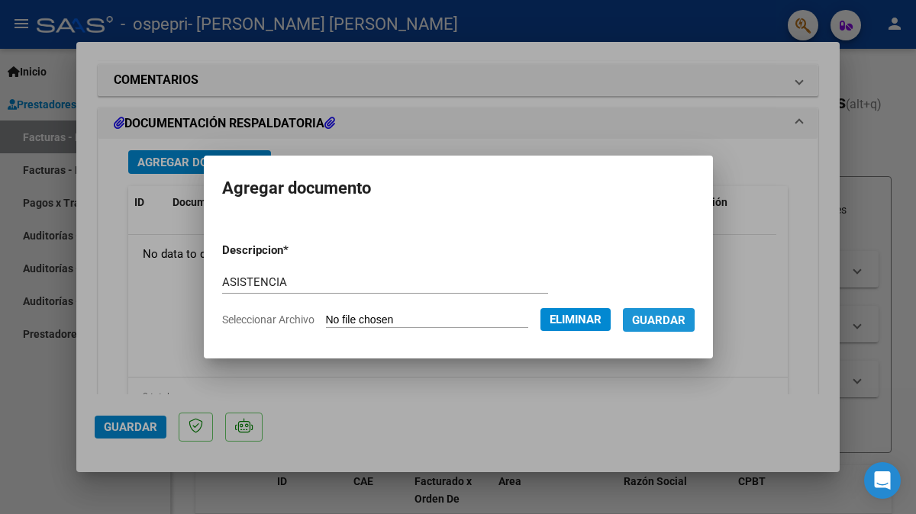
click at [653, 323] on span "Guardar" at bounding box center [658, 321] width 53 height 14
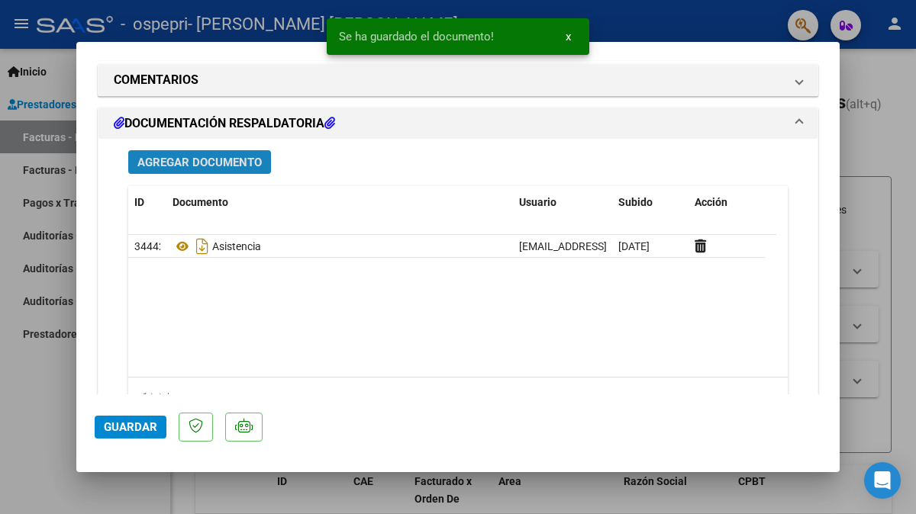
click at [190, 159] on span "Agregar Documento" at bounding box center [199, 163] width 124 height 14
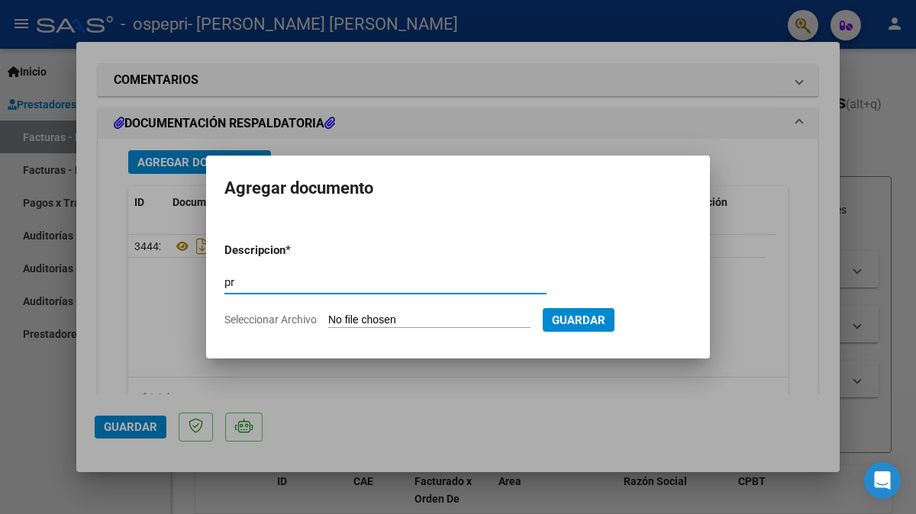
type input "p"
type input "PRELIQUIDACIÒN"
click at [378, 323] on input "Seleccionar Archivo" at bounding box center [429, 321] width 202 height 14
type input "C:\fakepath\apfmimpresionpreliq (7).pdf"
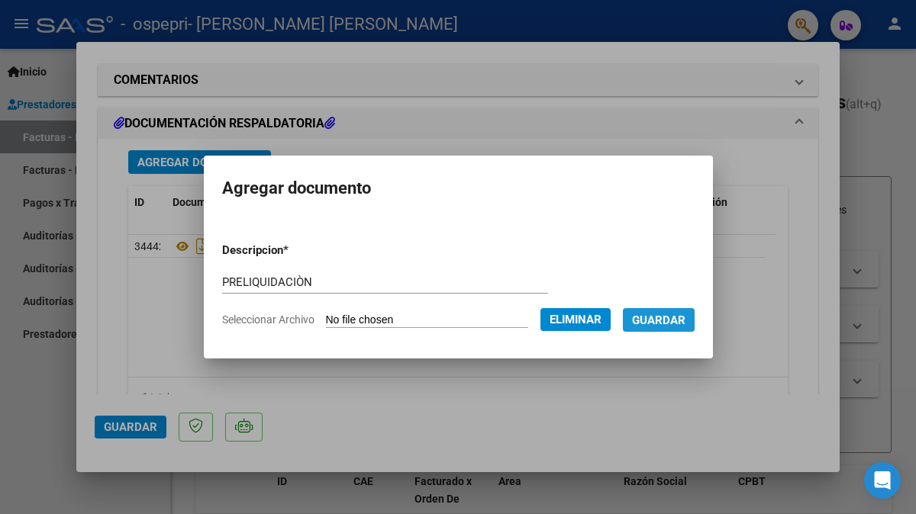
click at [694, 319] on button "Guardar" at bounding box center [659, 320] width 72 height 24
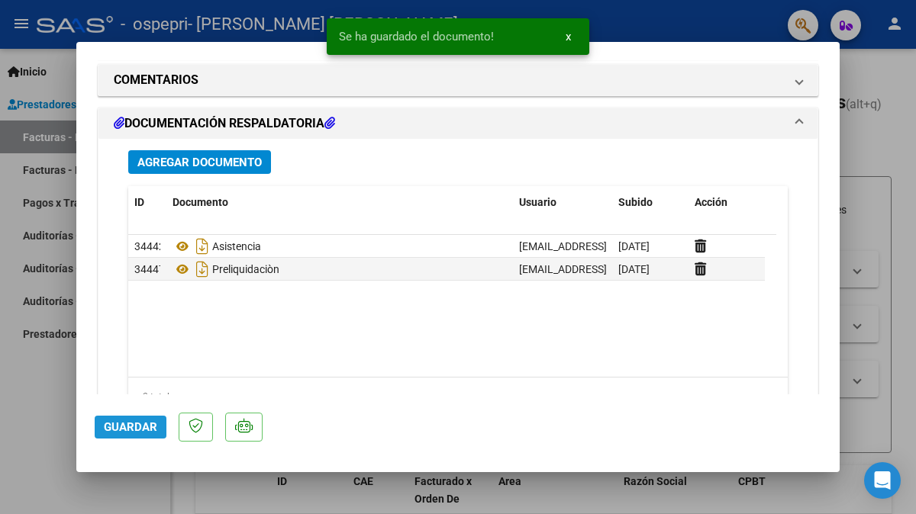
click at [129, 421] on span "Guardar" at bounding box center [130, 427] width 53 height 14
click at [876, 433] on div at bounding box center [458, 257] width 916 height 514
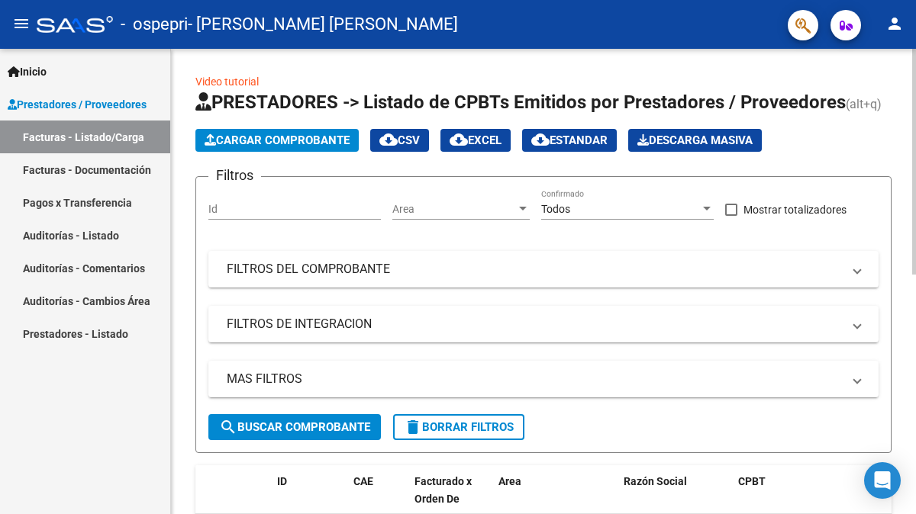
click at [255, 139] on span "Cargar Comprobante" at bounding box center [276, 141] width 145 height 14
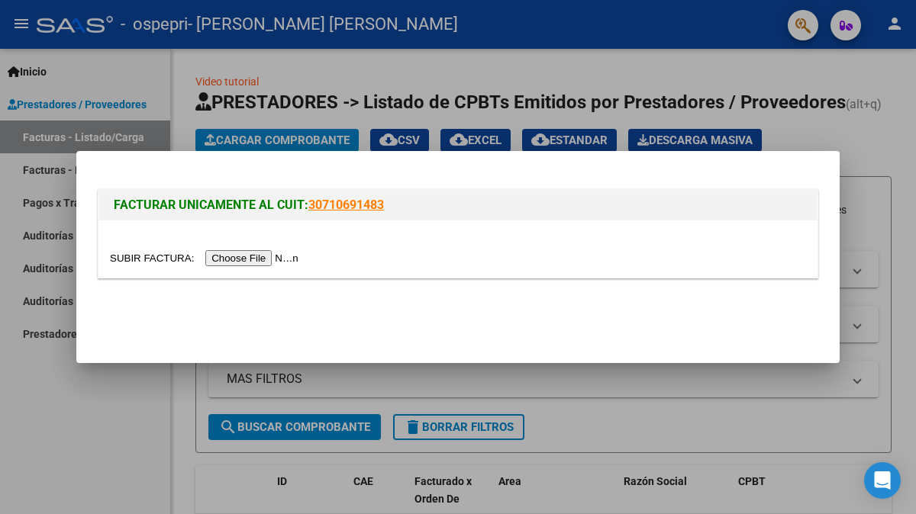
click at [258, 259] on input "file" at bounding box center [206, 258] width 193 height 16
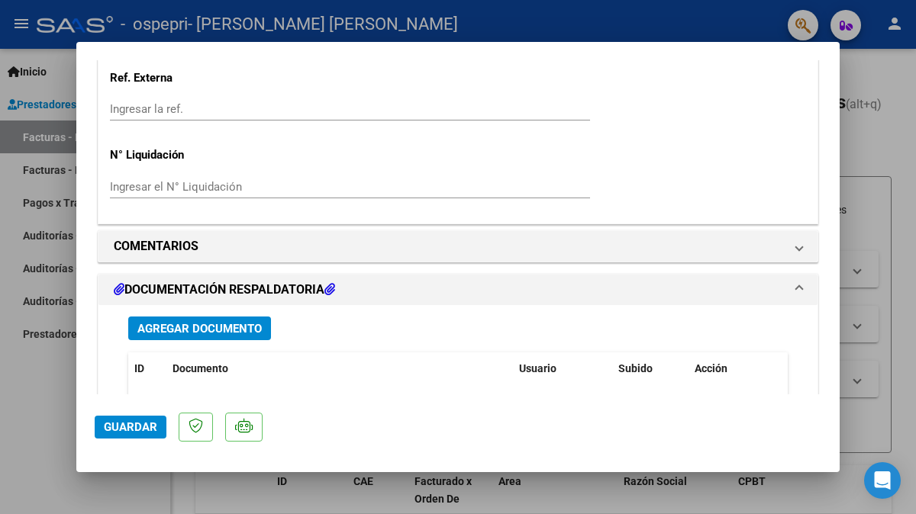
scroll to position [1066, 0]
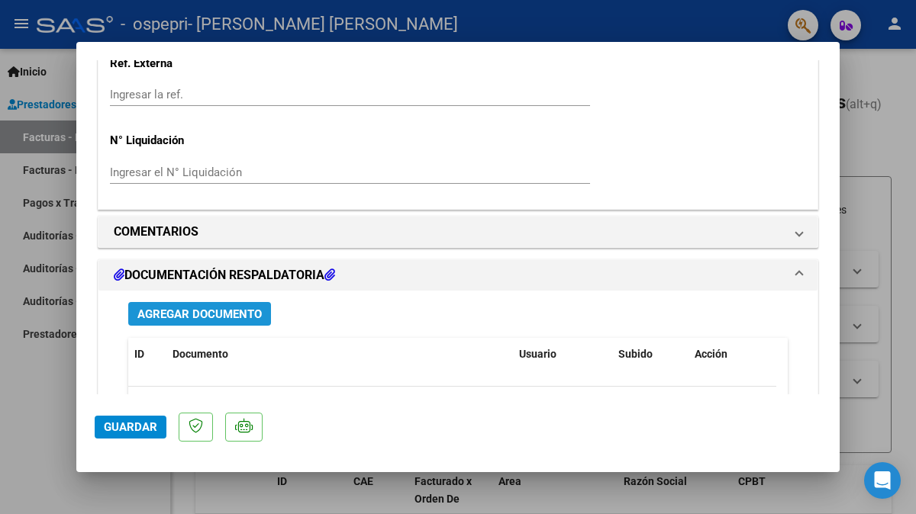
click at [166, 322] on button "Agregar Documento" at bounding box center [199, 314] width 143 height 24
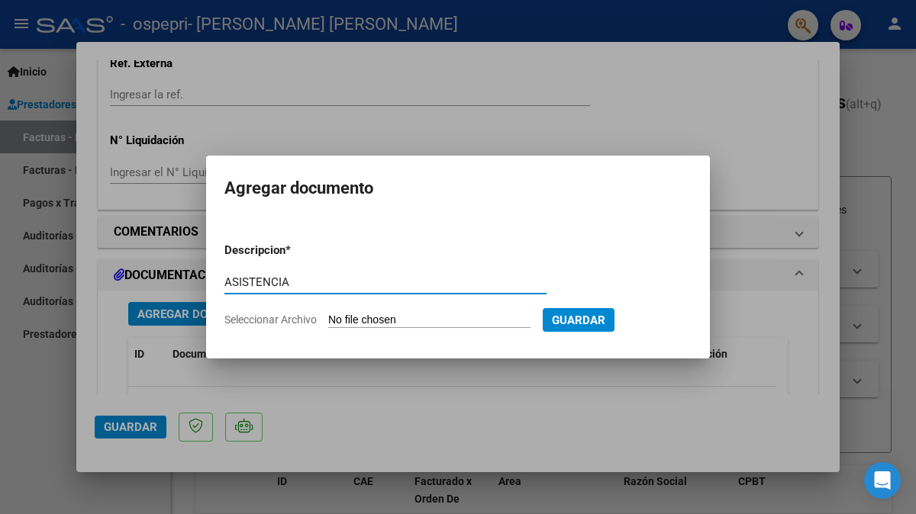
type input "ASISTENCIA"
click at [393, 319] on input "Seleccionar Archivo" at bounding box center [429, 321] width 202 height 14
type input "C:\fakepath\CamScanner [DATE] 15.39.pdf"
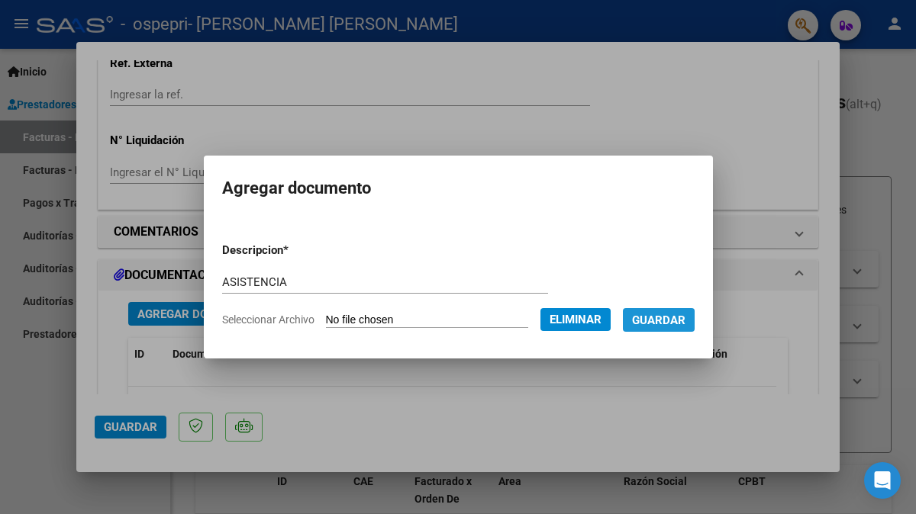
click at [665, 326] on span "Guardar" at bounding box center [658, 321] width 53 height 14
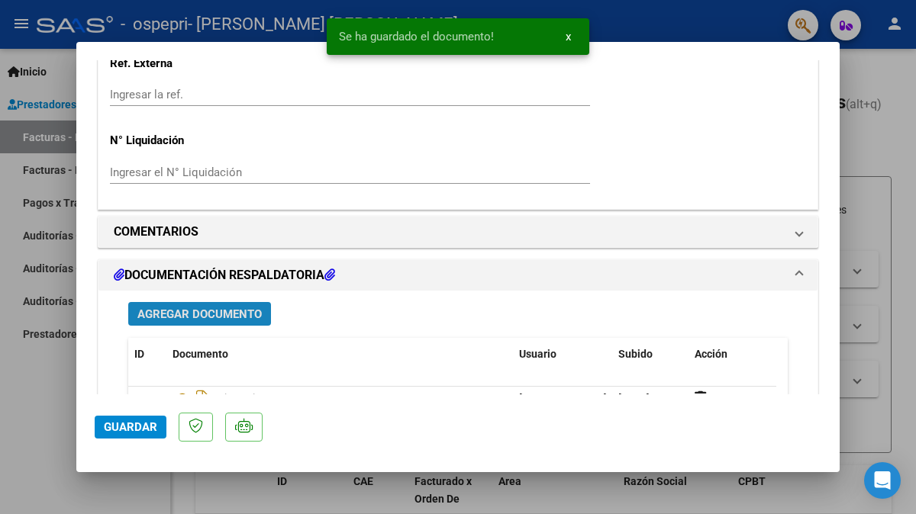
click at [192, 320] on button "Agregar Documento" at bounding box center [199, 314] width 143 height 24
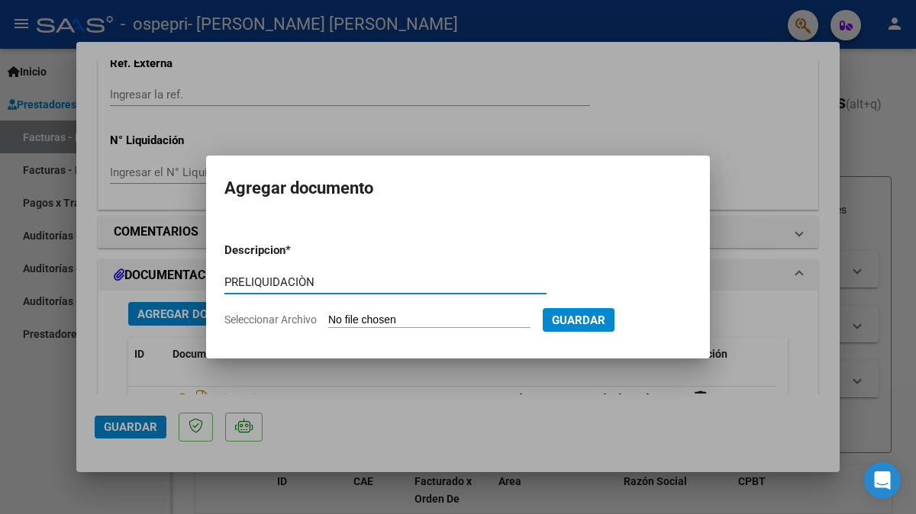
type input "PRELIQUIDACIÒN"
click at [385, 322] on input "Seleccionar Archivo" at bounding box center [429, 321] width 202 height 14
type input "C:\fakepath\apfmimpresionpreliq (1).pdf"
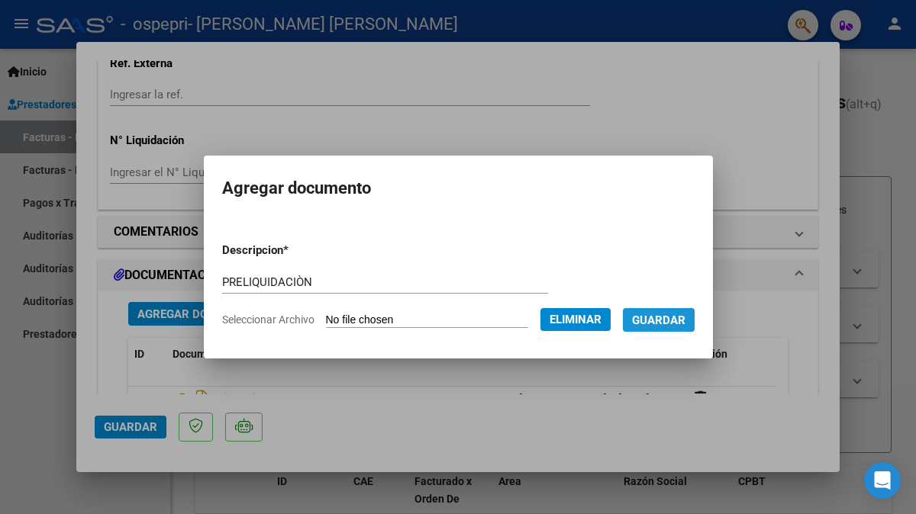
click at [666, 320] on span "Guardar" at bounding box center [658, 321] width 53 height 14
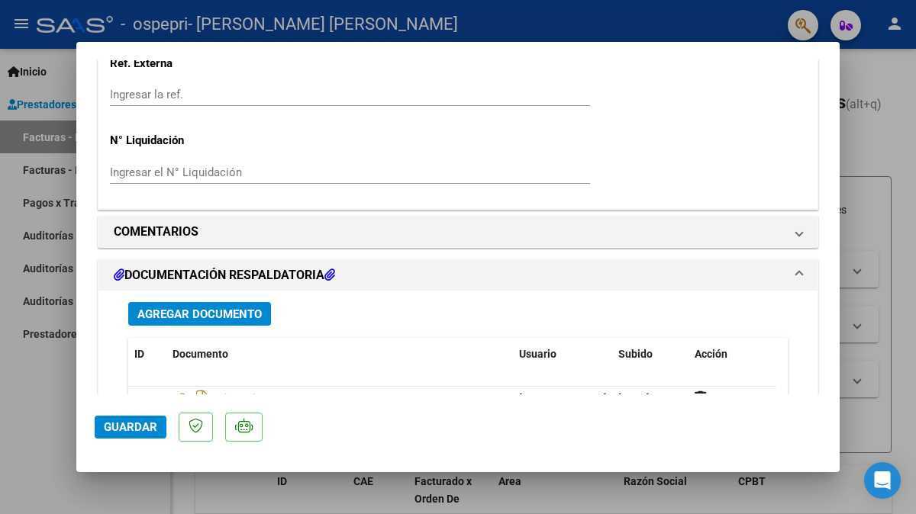
scroll to position [1358, 0]
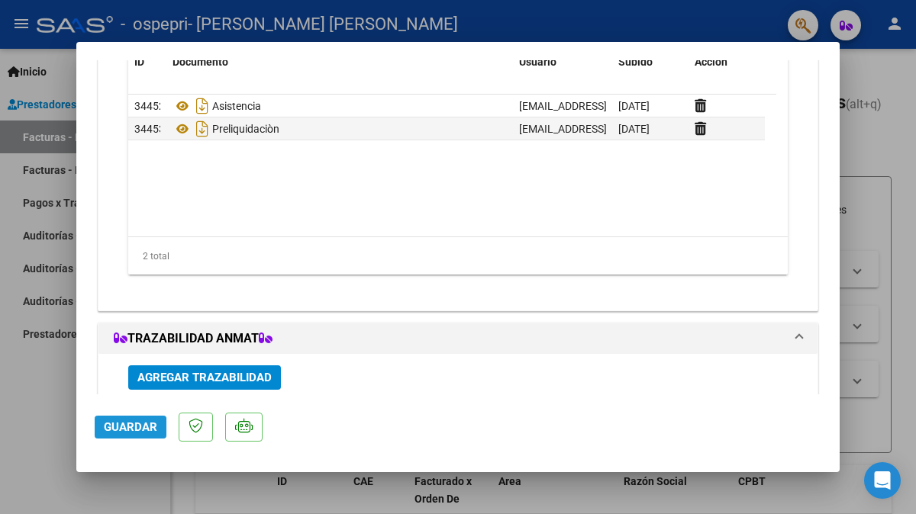
click at [119, 429] on span "Guardar" at bounding box center [130, 427] width 53 height 14
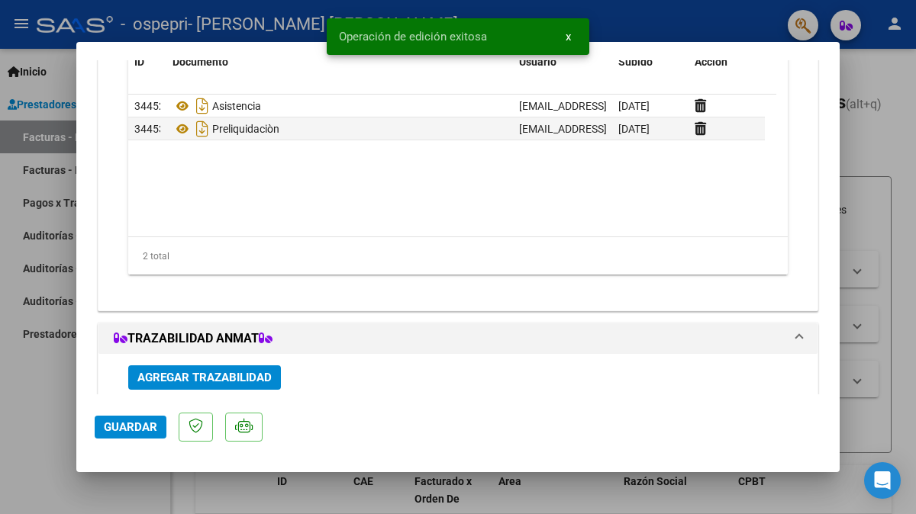
click at [860, 433] on div at bounding box center [458, 257] width 916 height 514
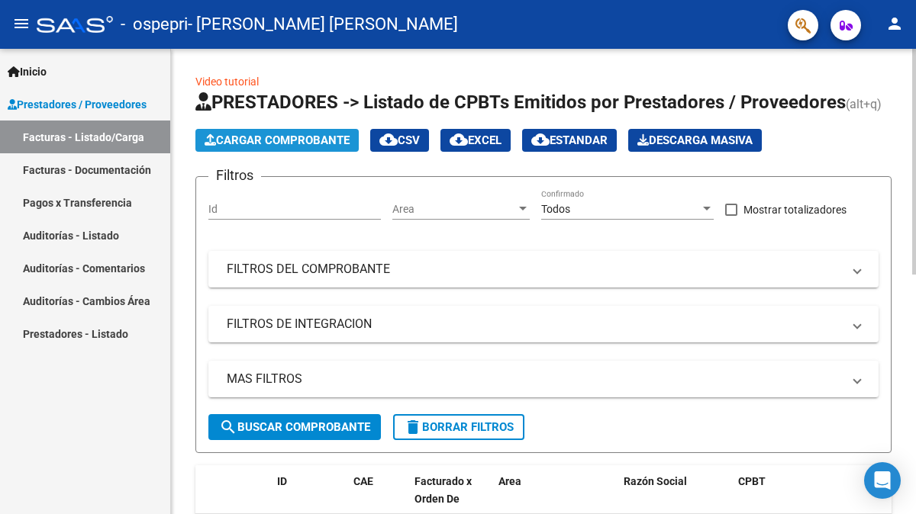
click at [314, 137] on span "Cargar Comprobante" at bounding box center [276, 141] width 145 height 14
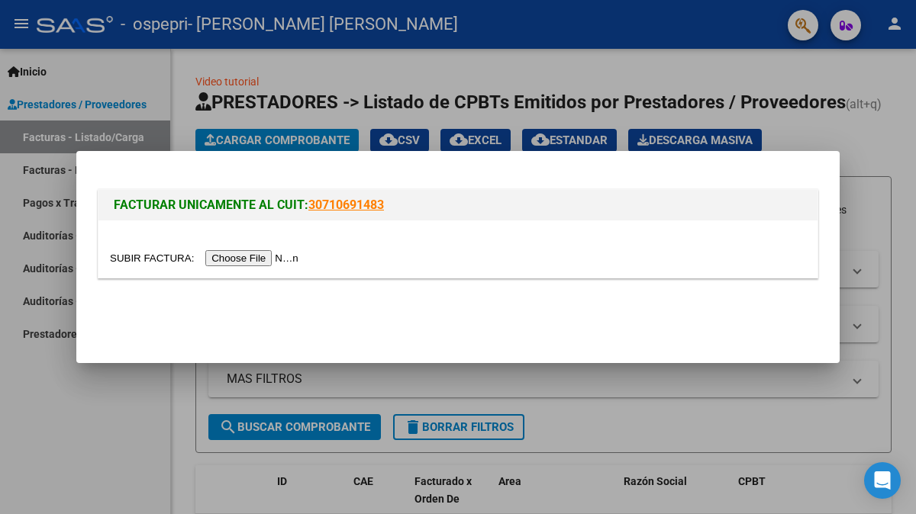
click at [263, 256] on input "file" at bounding box center [206, 258] width 193 height 16
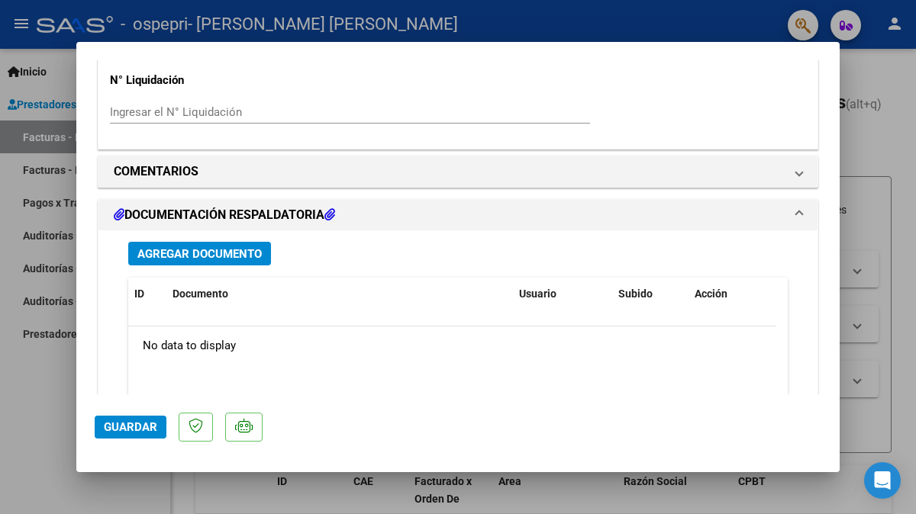
scroll to position [1172, 0]
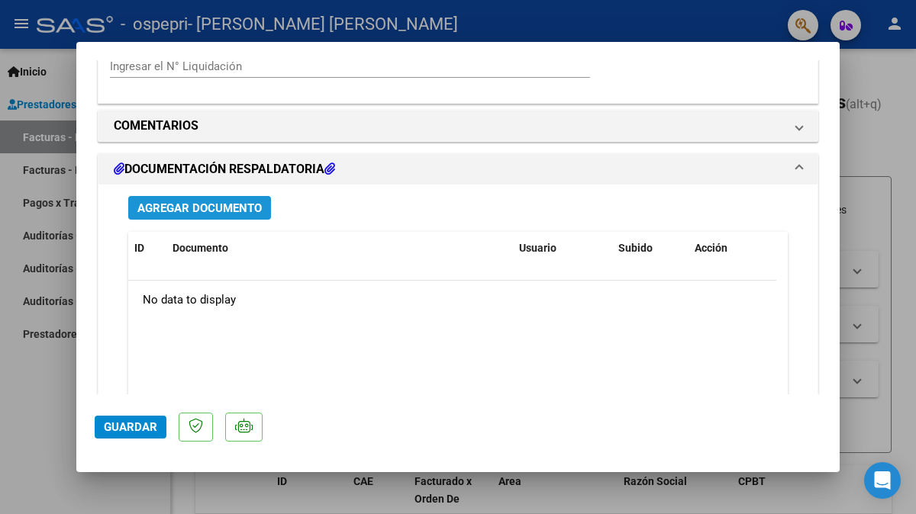
click at [200, 209] on span "Agregar Documento" at bounding box center [199, 208] width 124 height 14
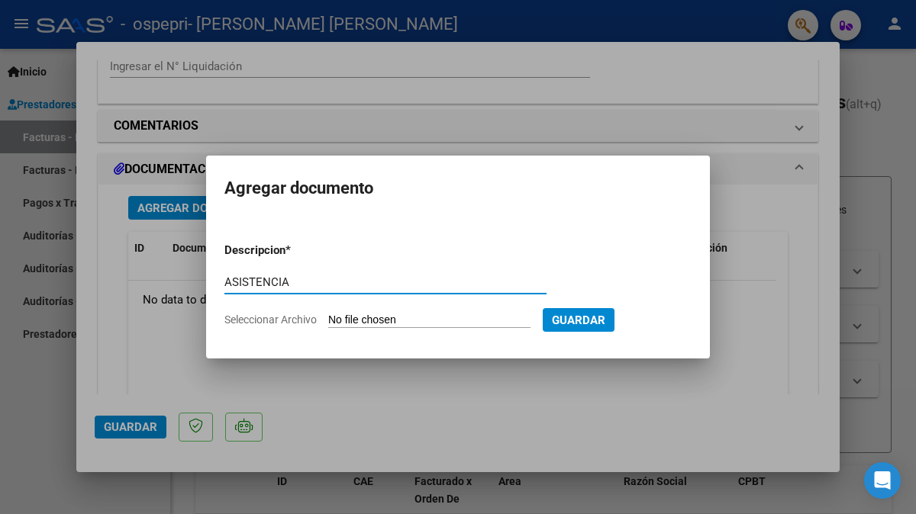
type input "ASISTENCIA"
click at [394, 318] on input "Seleccionar Archivo" at bounding box center [429, 321] width 202 height 14
click at [398, 326] on input "Seleccionar Archivo" at bounding box center [429, 321] width 202 height 14
type input "C:\fakepath\CamScanner [DATE] 23.35.pdf"
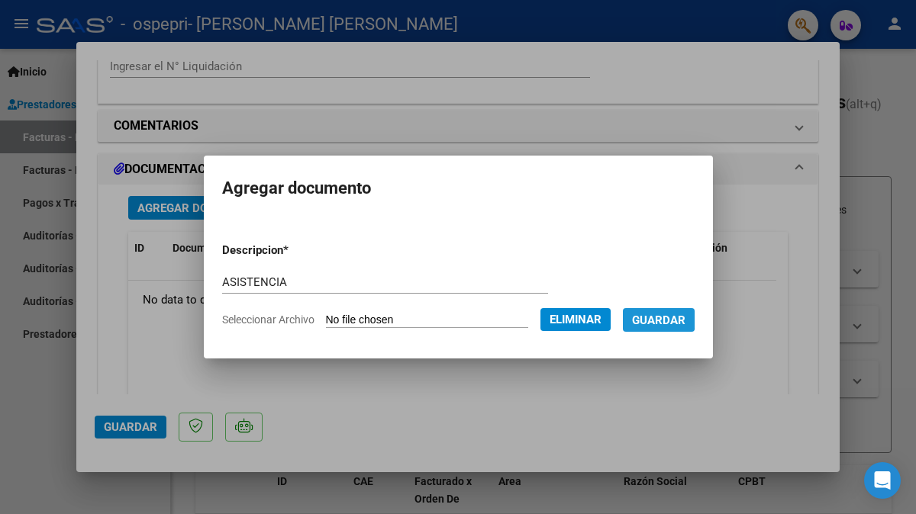
click at [668, 314] on span "Guardar" at bounding box center [658, 321] width 53 height 14
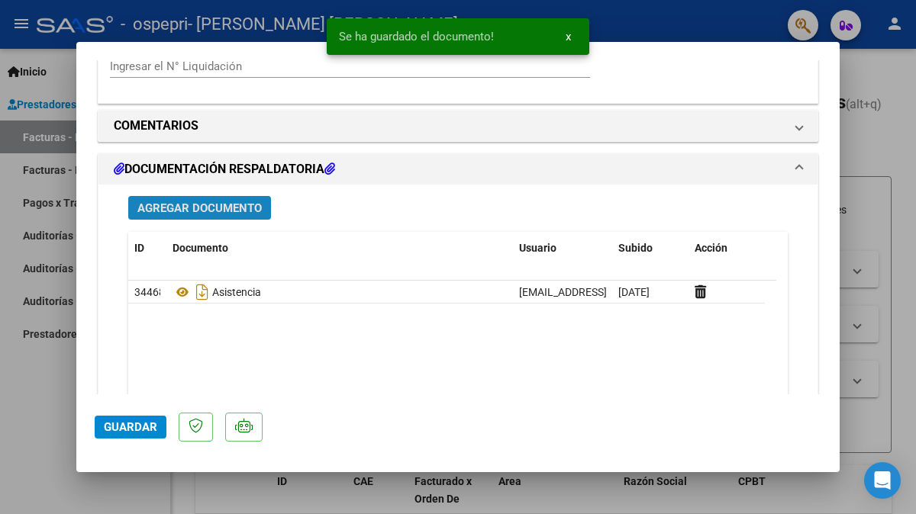
click at [221, 209] on span "Agregar Documento" at bounding box center [199, 208] width 124 height 14
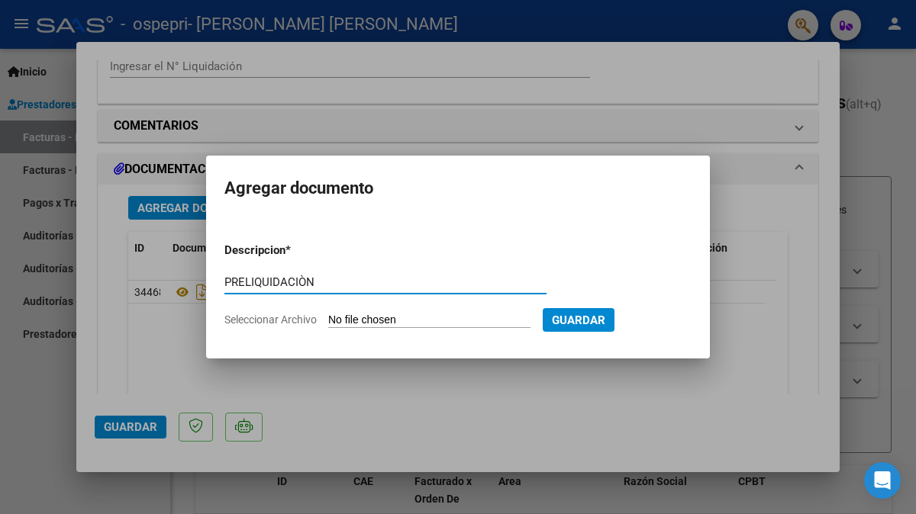
type input "PRELIQUIDACIÒN"
click at [407, 313] on app-file-uploader "Seleccionar Archivo" at bounding box center [383, 320] width 318 height 14
click at [402, 321] on input "Seleccionar Archivo" at bounding box center [429, 321] width 202 height 14
type input "C:\fakepath\apfmimpresionpreliq (2).pdf"
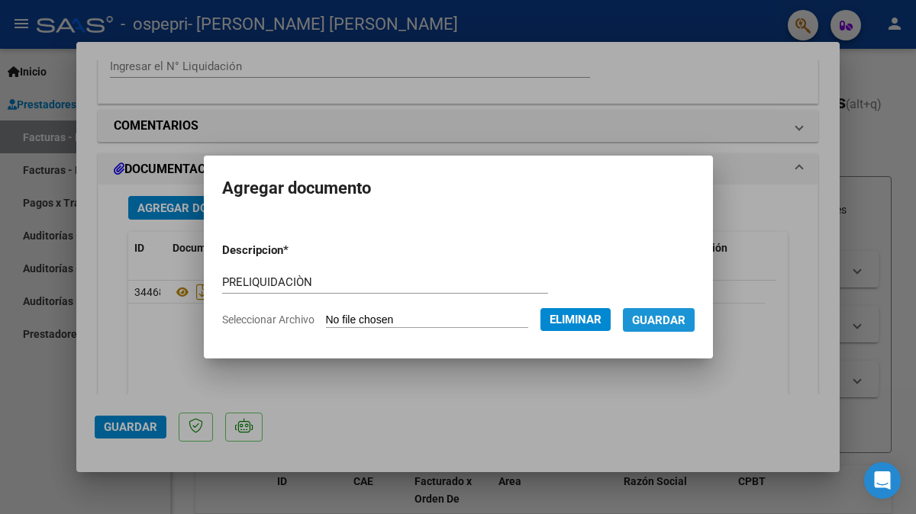
click at [681, 320] on span "Guardar" at bounding box center [658, 321] width 53 height 14
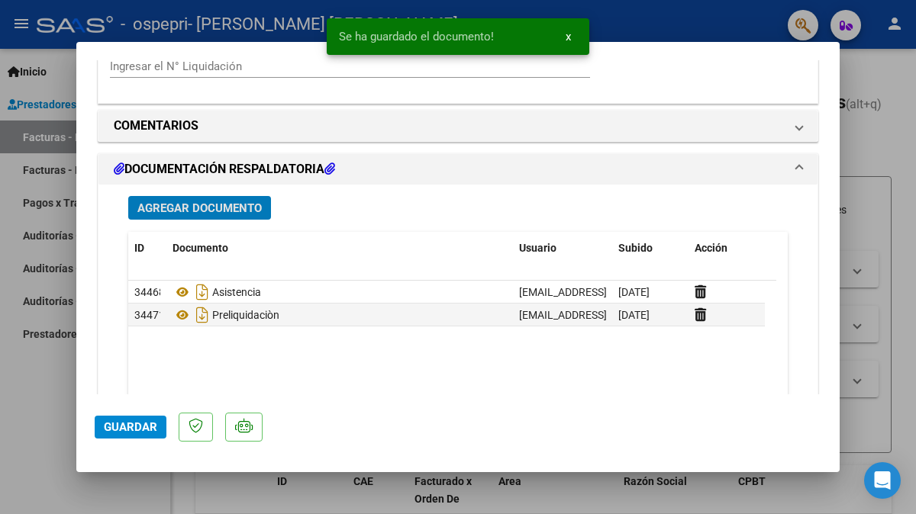
click at [119, 430] on span "Guardar" at bounding box center [130, 427] width 53 height 14
click at [862, 423] on div at bounding box center [458, 257] width 916 height 514
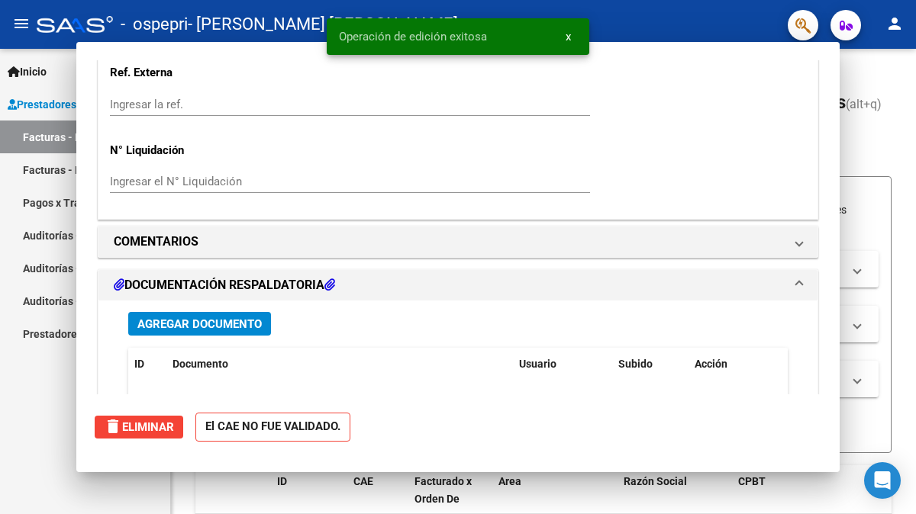
scroll to position [0, 0]
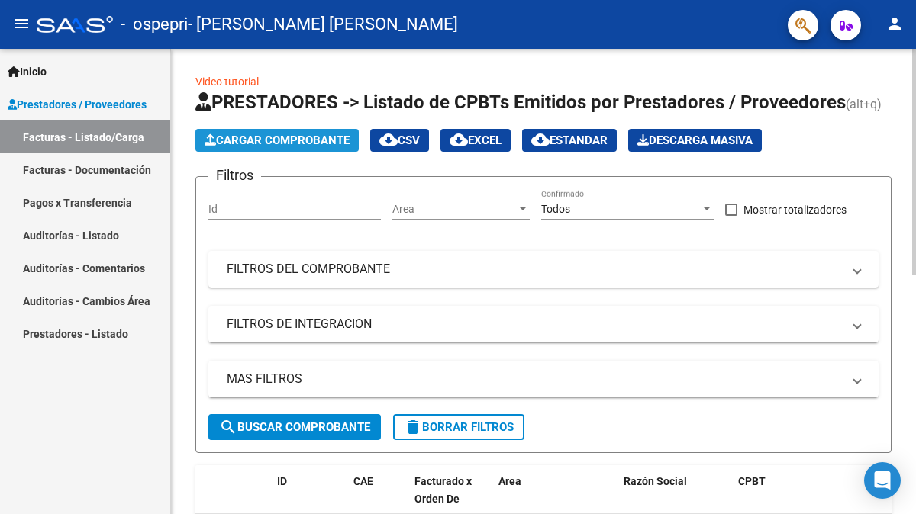
click at [309, 142] on span "Cargar Comprobante" at bounding box center [276, 141] width 145 height 14
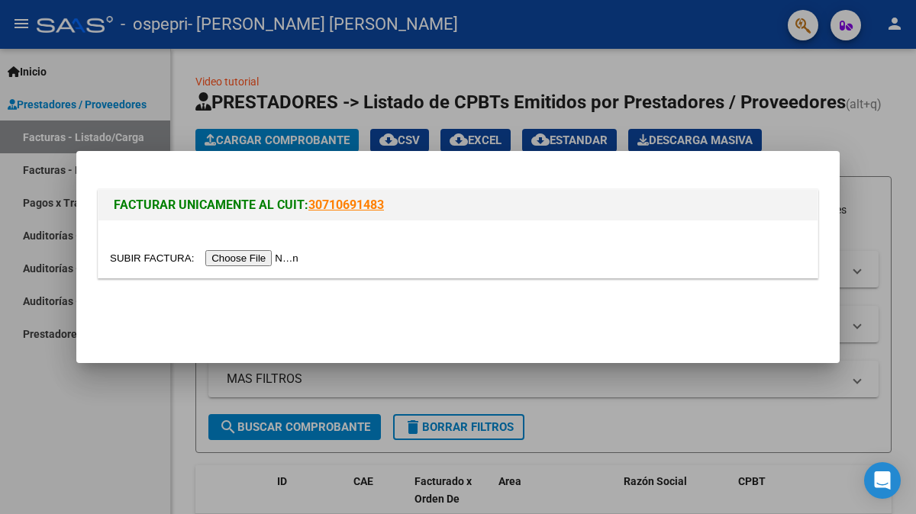
click at [259, 253] on input "file" at bounding box center [206, 258] width 193 height 16
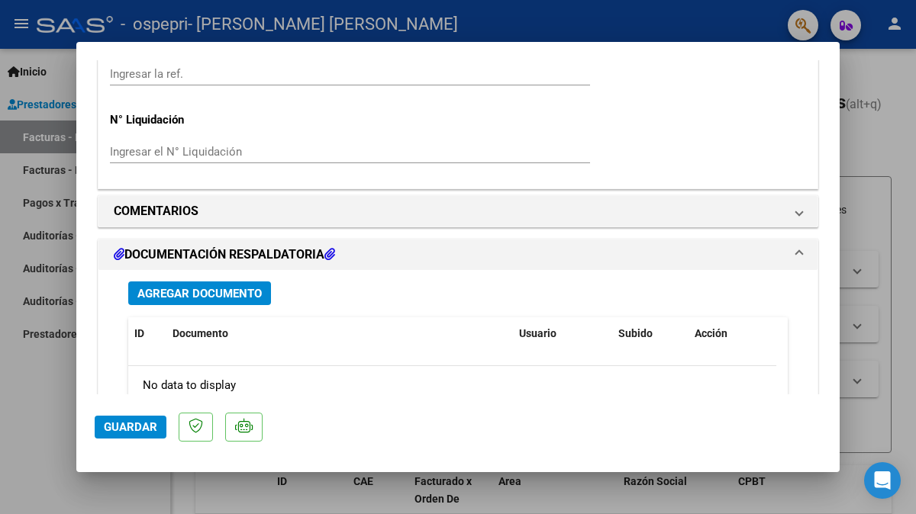
scroll to position [1129, 0]
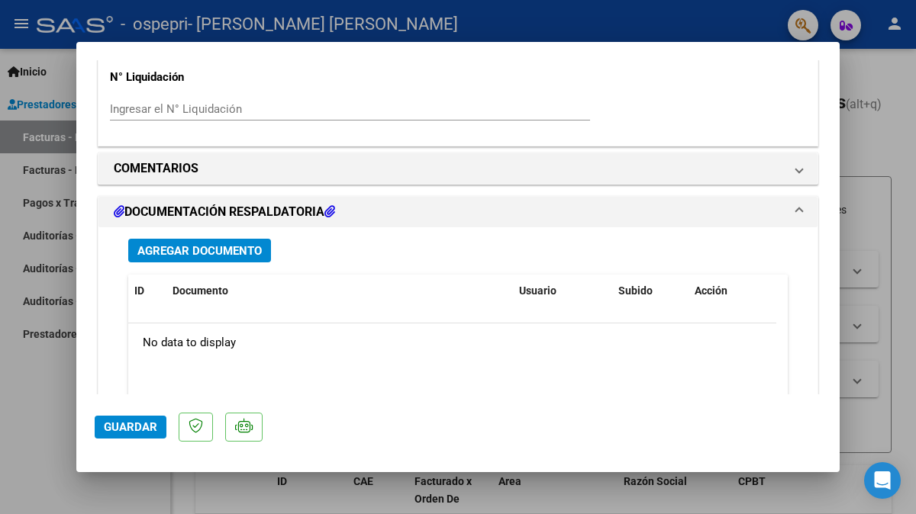
click at [188, 253] on span "Agregar Documento" at bounding box center [199, 251] width 124 height 14
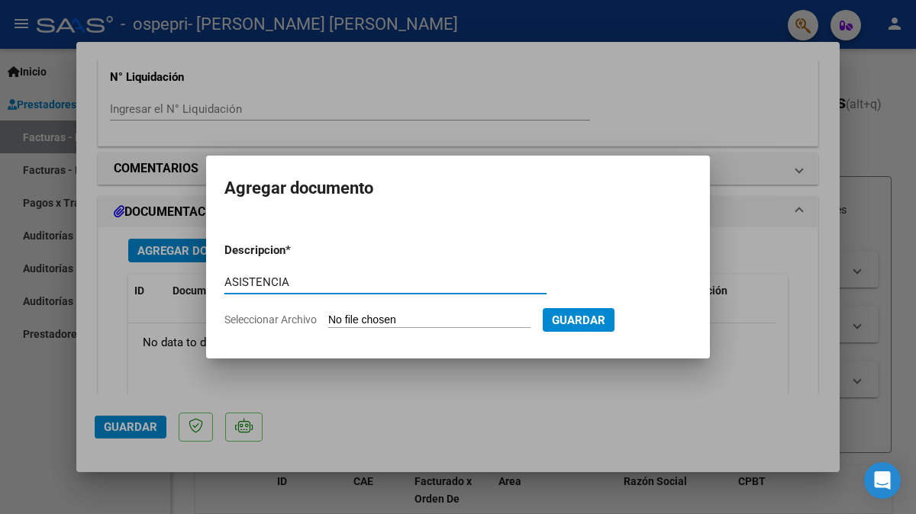
type input "ASISTENCIA"
click at [395, 318] on input "Seleccionar Archivo" at bounding box center [429, 321] width 202 height 14
type input "C:\fakepath\CamScanner [DATE] 15.14.pdf"
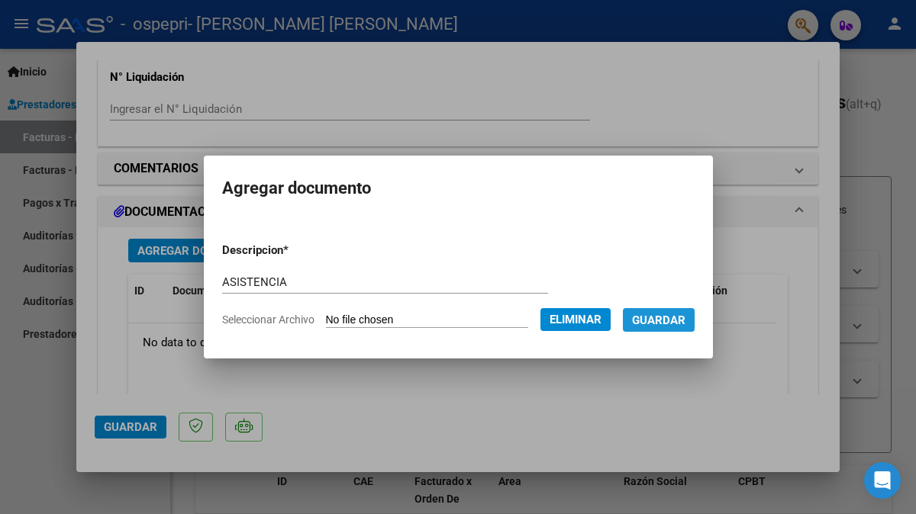
click at [685, 318] on span "Guardar" at bounding box center [658, 321] width 53 height 14
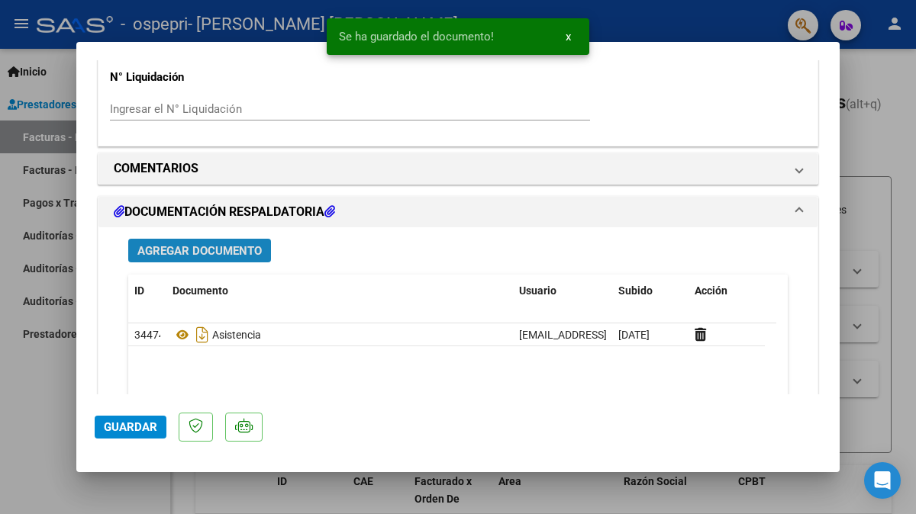
click at [197, 251] on span "Agregar Documento" at bounding box center [199, 251] width 124 height 14
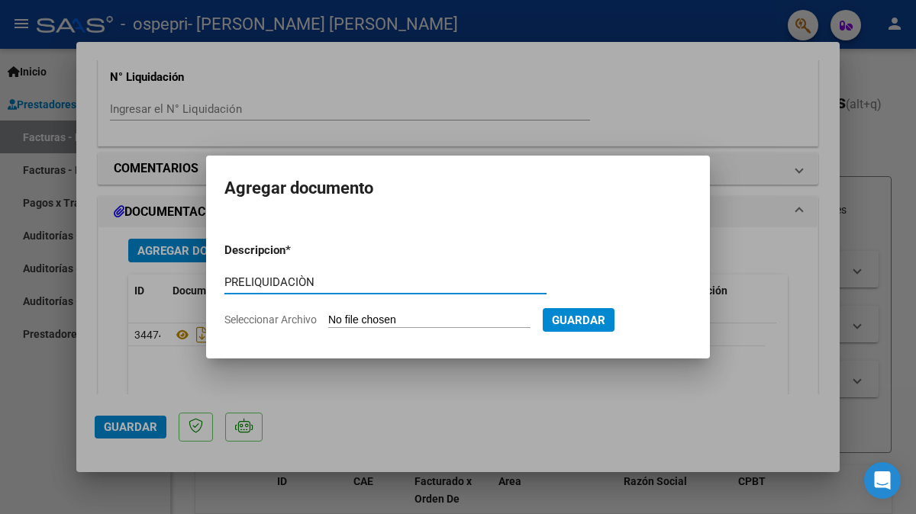
type input "PRELIQUIDACIÒN"
click at [409, 323] on input "Seleccionar Archivo" at bounding box center [429, 321] width 202 height 14
type input "C:\fakepath\apfmimpresionpreliq.pdf"
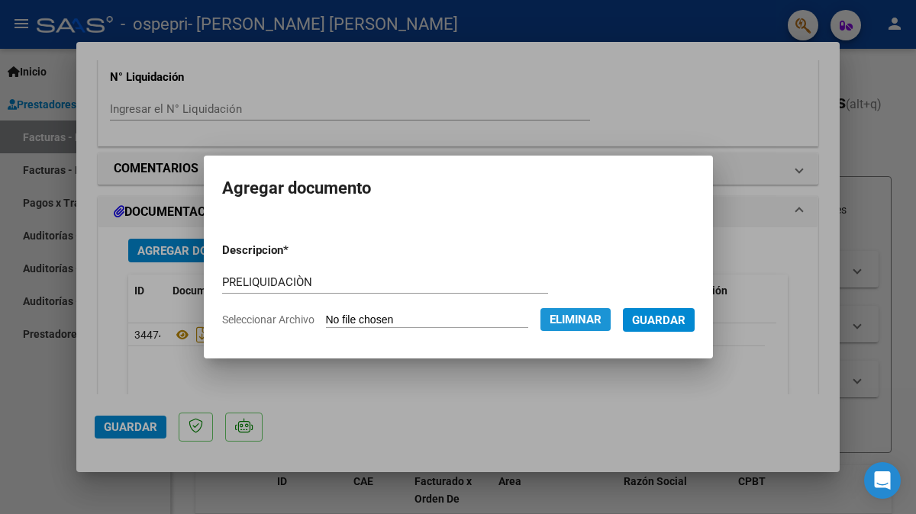
click at [592, 315] on span "Eliminar" at bounding box center [575, 320] width 52 height 14
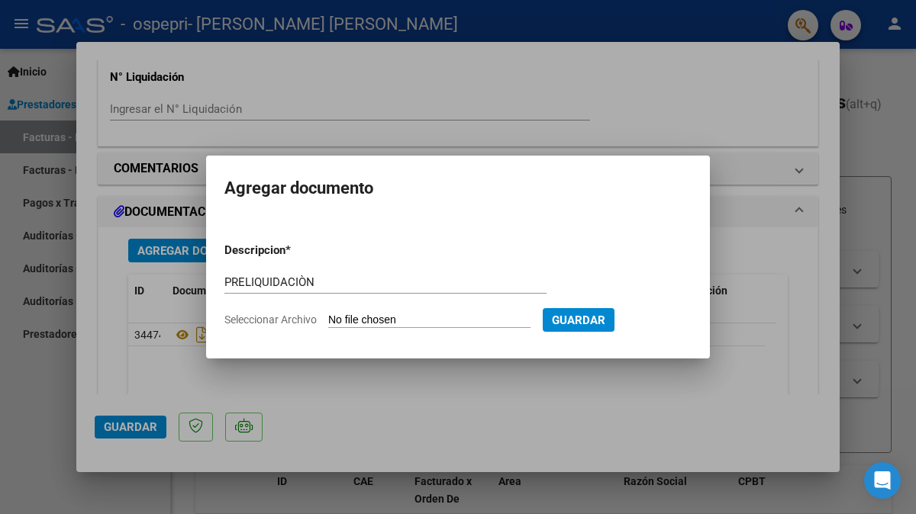
click at [378, 318] on input "Seleccionar Archivo" at bounding box center [429, 321] width 202 height 14
type input "C:\fakepath\apfmimpresionpreliq.pdf"
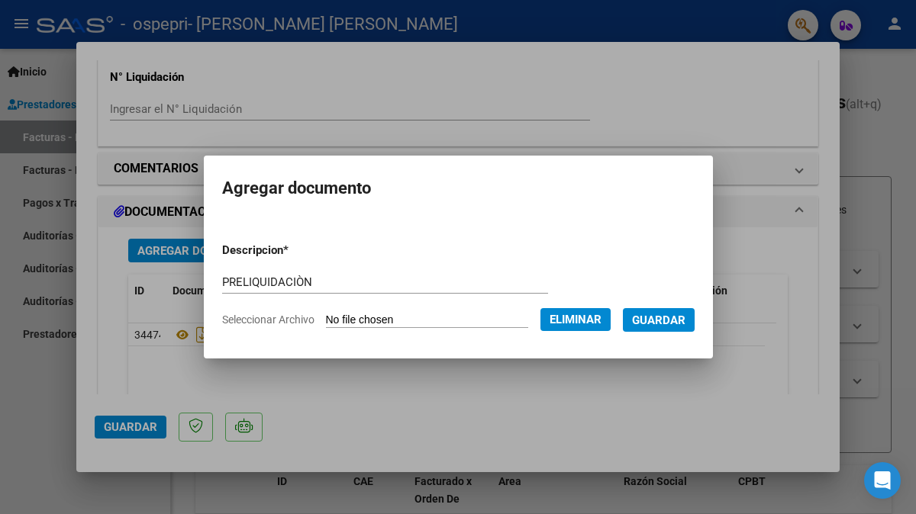
click at [676, 317] on span "Guardar" at bounding box center [658, 321] width 53 height 14
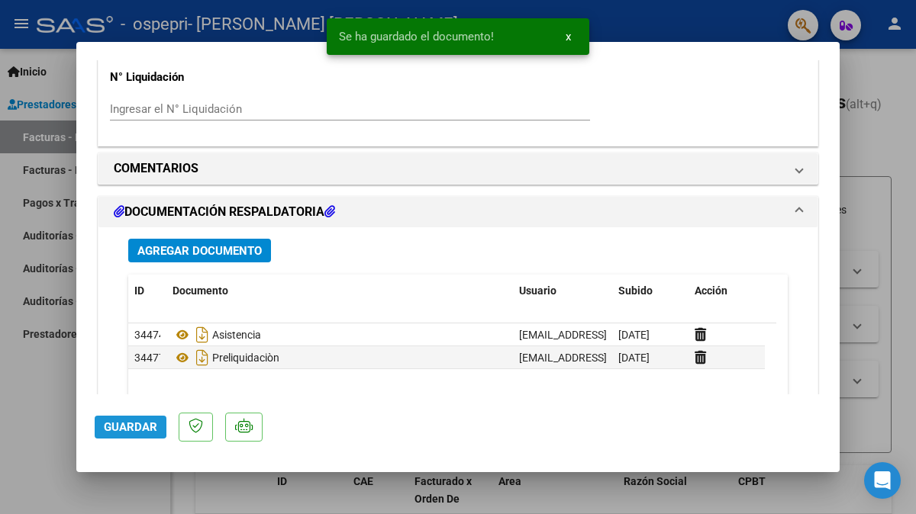
click at [113, 425] on span "Guardar" at bounding box center [130, 427] width 53 height 14
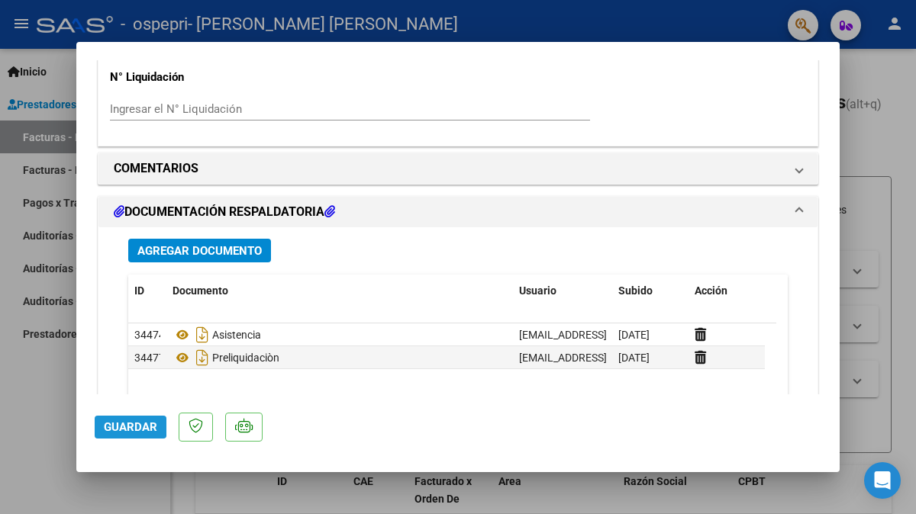
click at [126, 427] on span "Guardar" at bounding box center [130, 427] width 53 height 14
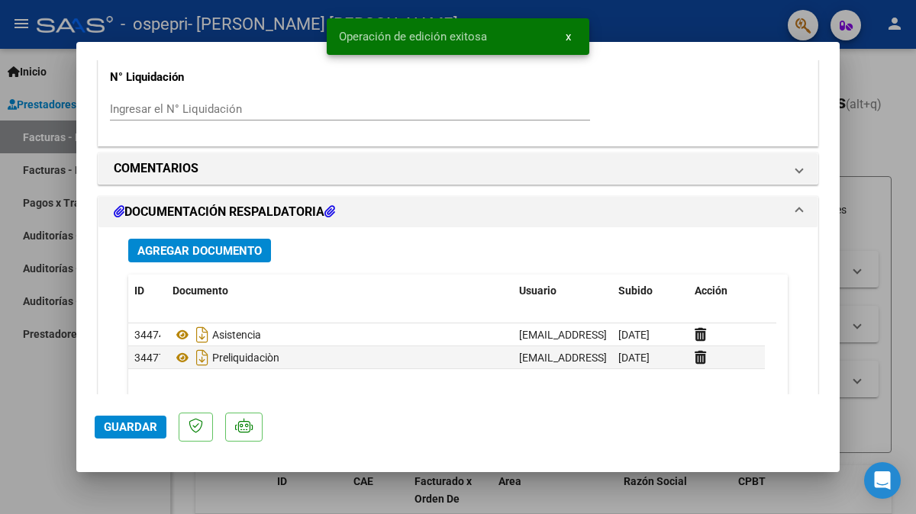
click at [869, 429] on div at bounding box center [458, 257] width 916 height 514
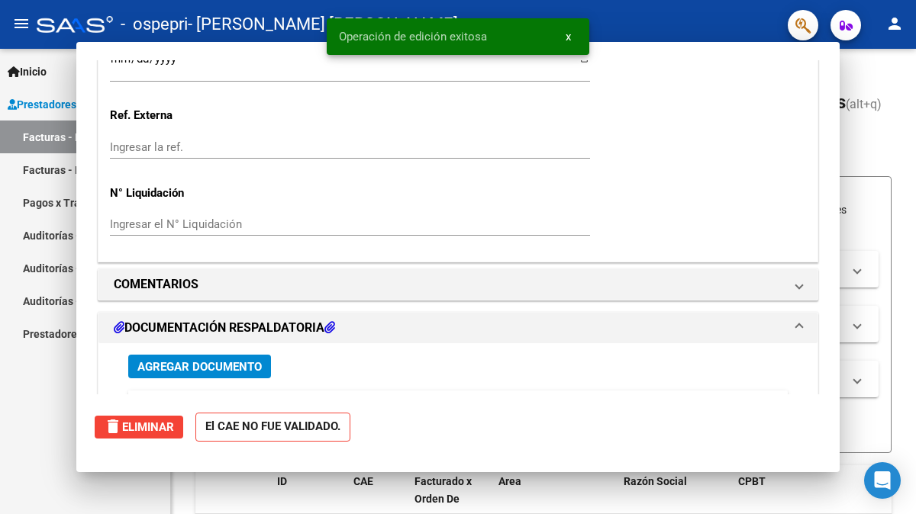
scroll to position [0, 0]
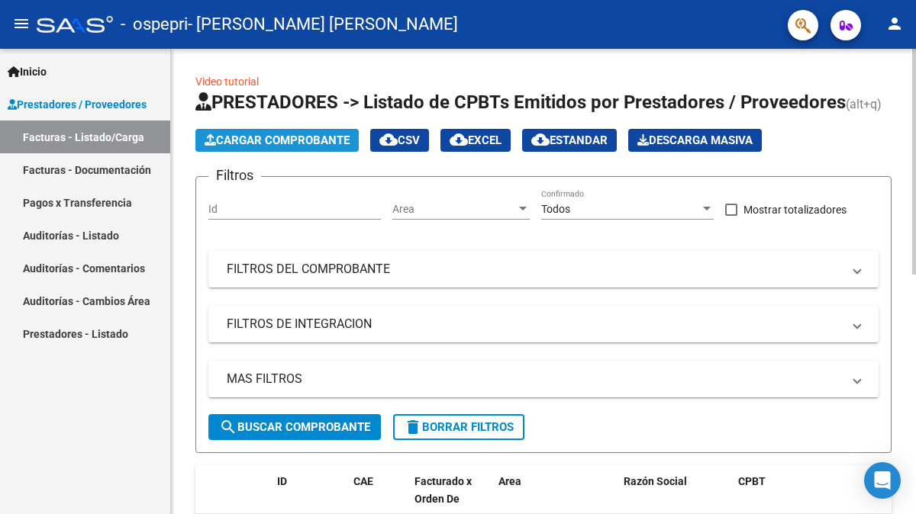
click at [304, 137] on span "Cargar Comprobante" at bounding box center [276, 141] width 145 height 14
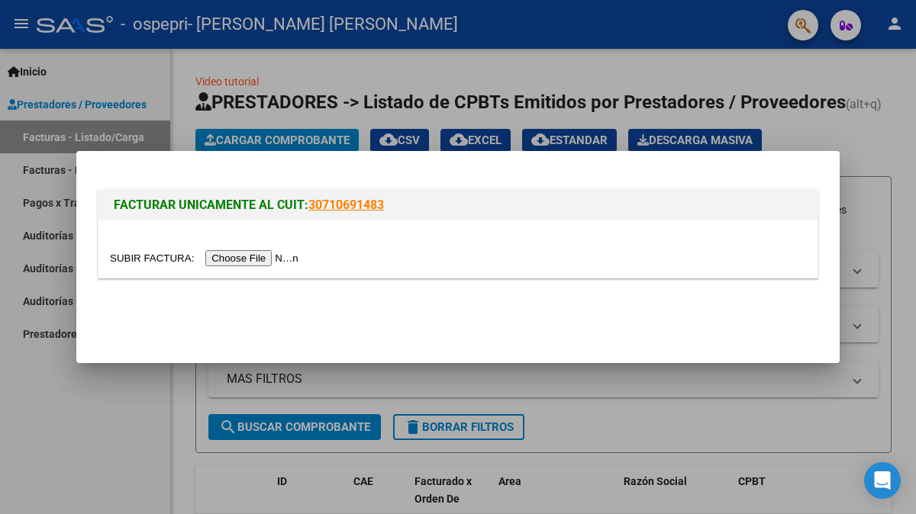
click at [234, 257] on input "file" at bounding box center [206, 258] width 193 height 16
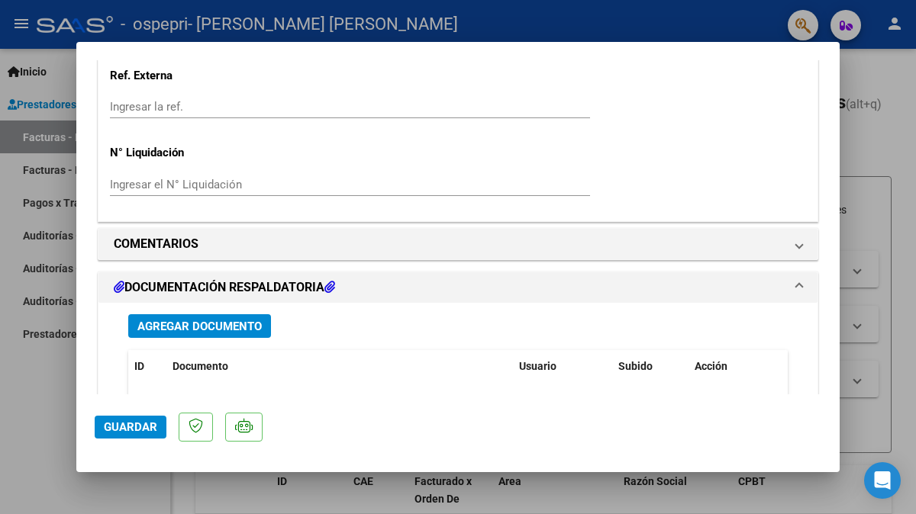
scroll to position [1083, 0]
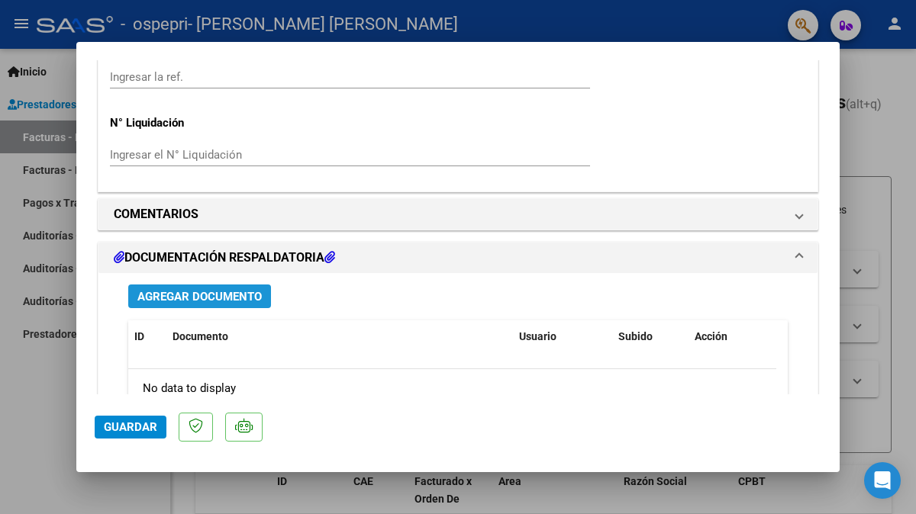
click at [217, 301] on span "Agregar Documento" at bounding box center [199, 297] width 124 height 14
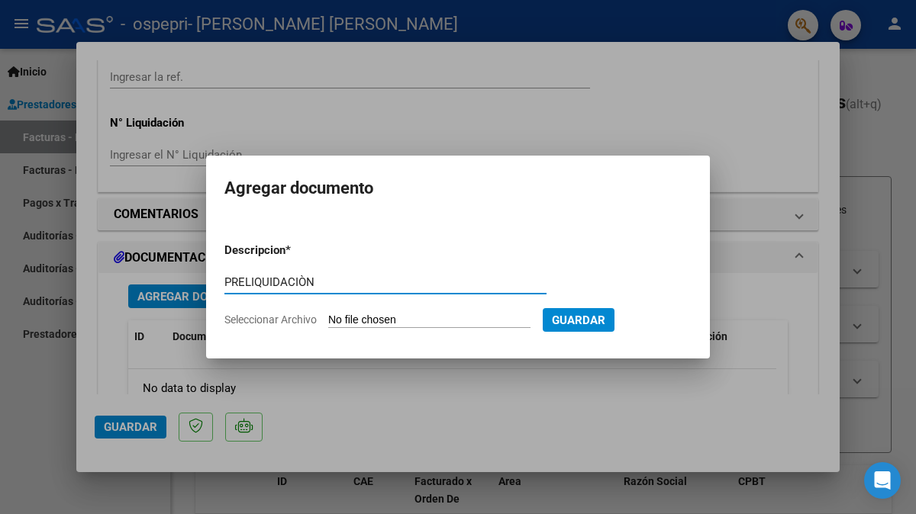
type input "PRELIQUIDACIÒN"
click at [405, 321] on input "Seleccionar Archivo" at bounding box center [429, 321] width 202 height 14
type input "C:\fakepath\apfmimpresionpreliq (3).pdf"
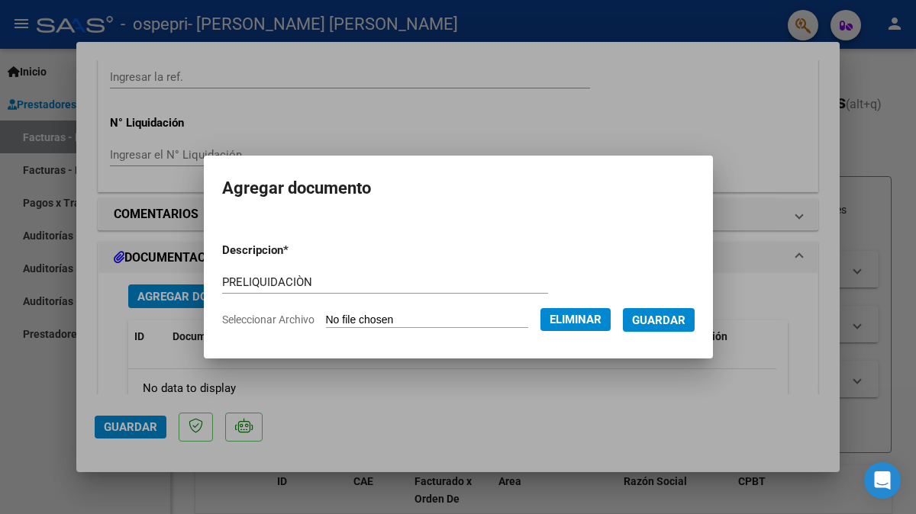
click at [685, 319] on span "Guardar" at bounding box center [658, 321] width 53 height 14
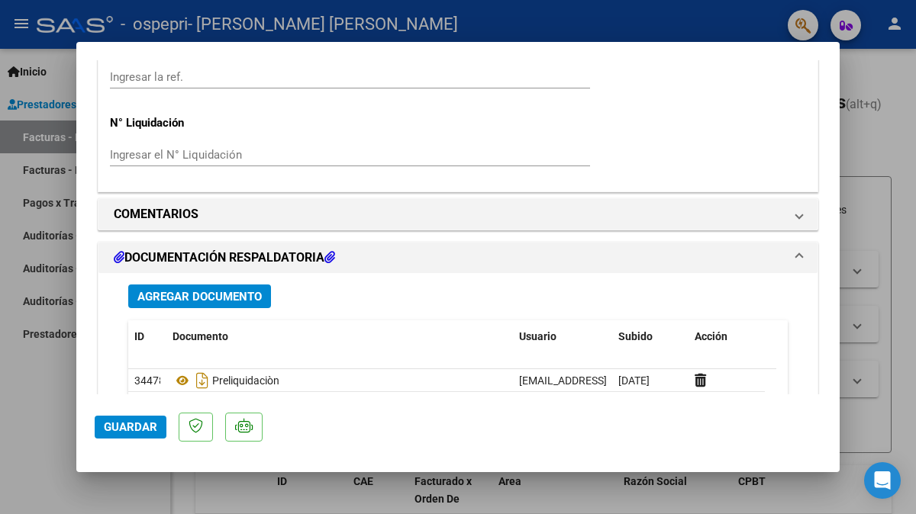
click at [874, 435] on div at bounding box center [458, 257] width 916 height 514
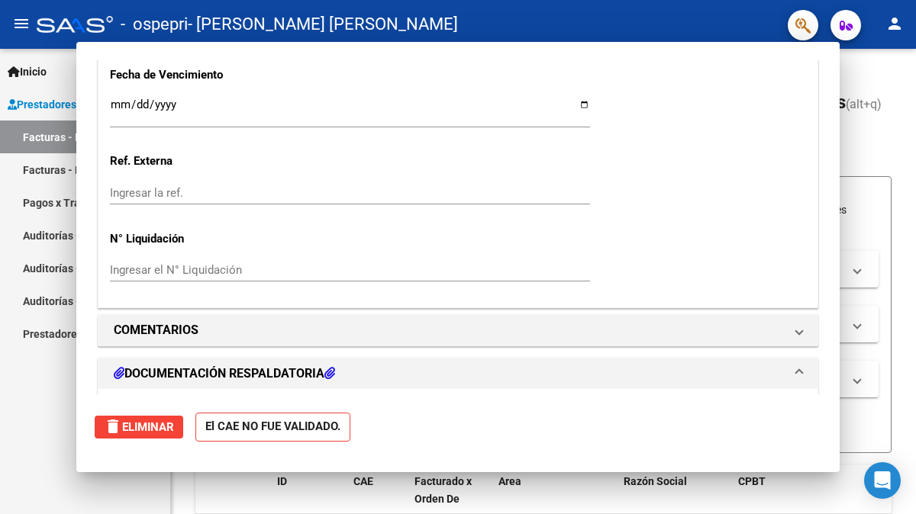
scroll to position [0, 0]
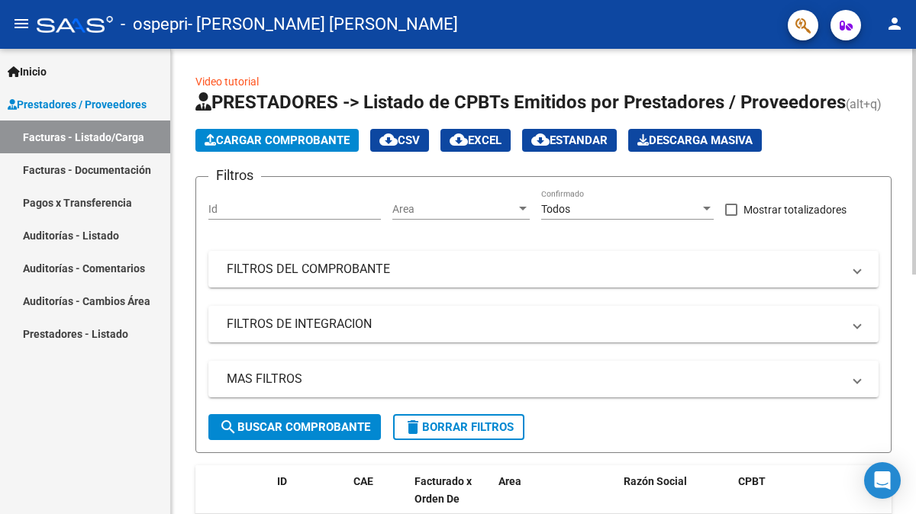
click at [901, 445] on div "Video tutorial PRESTADORES -> Listado de CPBTs Emitidos por Prestadores / Prove…" at bounding box center [543, 522] width 745 height 946
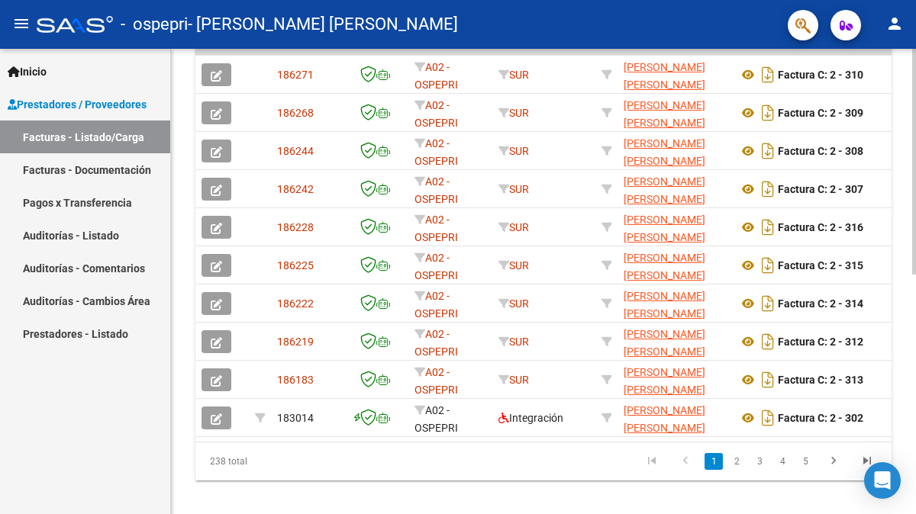
click at [914, 326] on div at bounding box center [914, 281] width 4 height 465
